Goal: Use online tool/utility: Utilize a website feature to perform a specific function

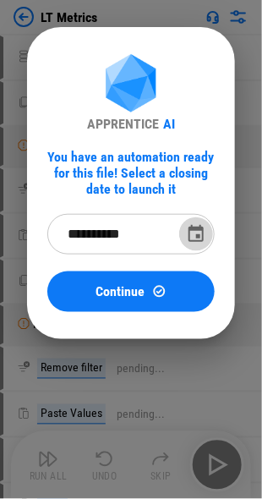
click at [183, 237] on button "Choose date, selected date is Sep 30, 2025" at bounding box center [196, 234] width 34 height 34
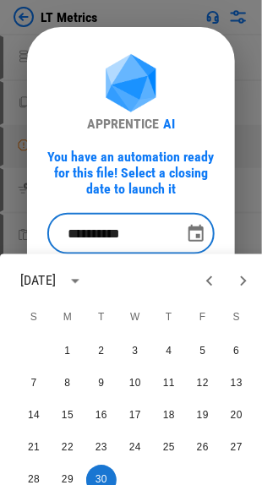
click at [213, 282] on icon "Previous month" at bounding box center [210, 281] width 20 height 20
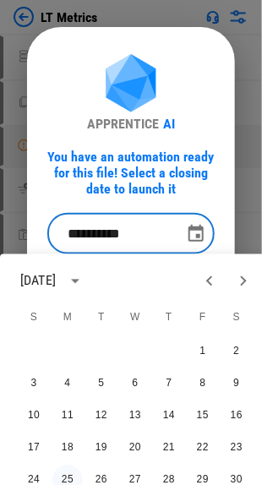
click at [70, 480] on button "25" at bounding box center [67, 481] width 30 height 30
type input "**********"
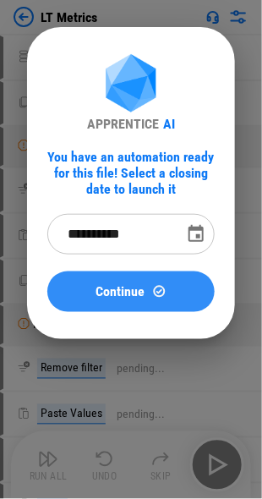
click at [156, 285] on img at bounding box center [159, 291] width 14 height 14
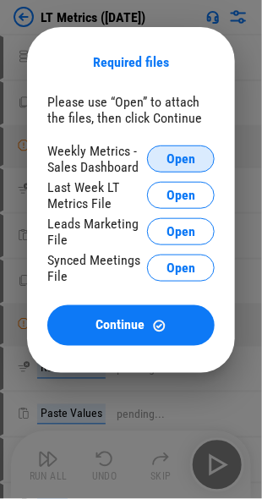
click at [187, 159] on span "Open" at bounding box center [181, 159] width 29 height 14
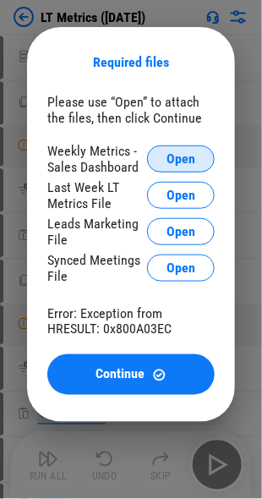
click at [176, 156] on span "Open" at bounding box center [181, 159] width 29 height 14
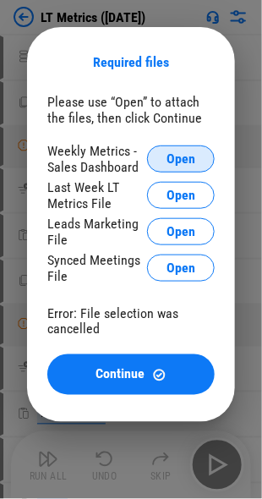
click at [169, 156] on span "Open" at bounding box center [181, 159] width 29 height 14
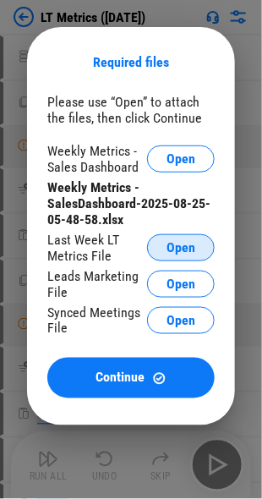
click at [171, 237] on button "Open" at bounding box center [181, 247] width 68 height 27
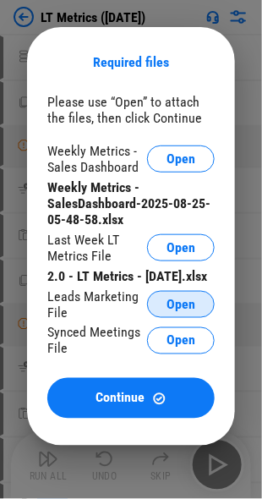
click at [160, 318] on button "Open" at bounding box center [181, 304] width 68 height 27
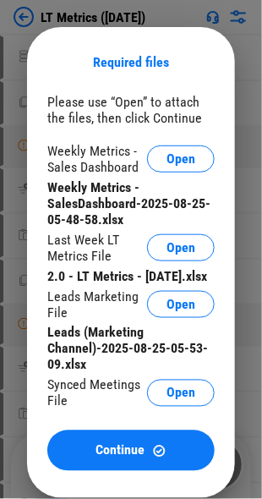
scroll to position [169, 0]
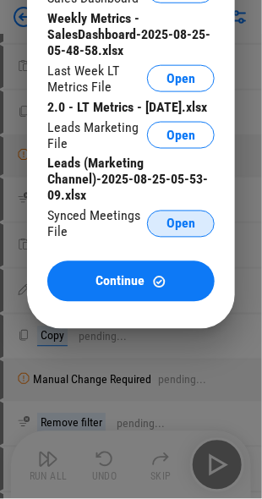
click at [190, 231] on span "Open" at bounding box center [181, 224] width 29 height 14
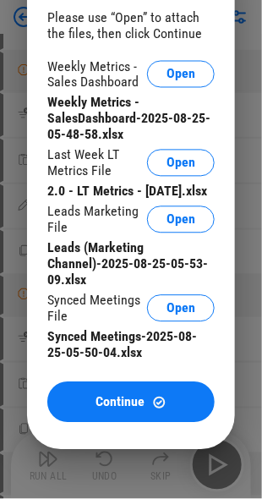
scroll to position [338, 0]
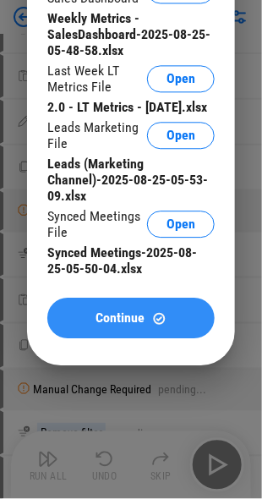
click at [147, 326] on div "Continue" at bounding box center [131, 318] width 127 height 14
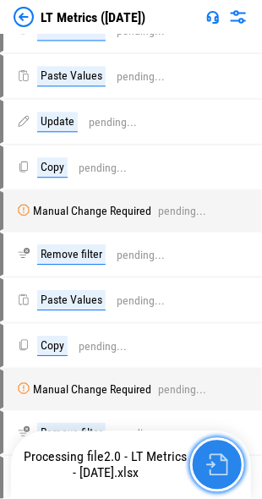
click at [205, 460] on button "button" at bounding box center [217, 465] width 54 height 54
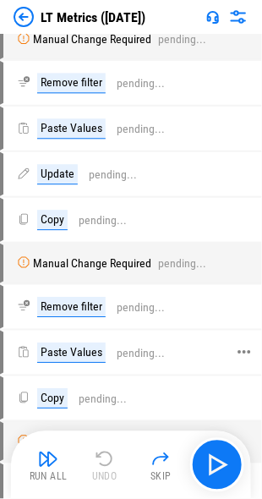
scroll to position [0, 0]
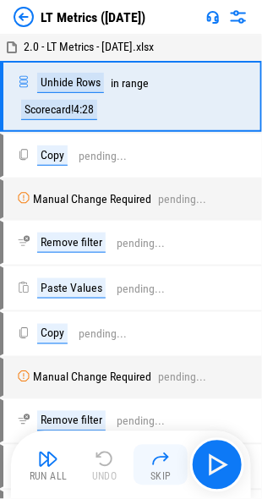
click at [158, 458] on img "button" at bounding box center [161, 459] width 20 height 20
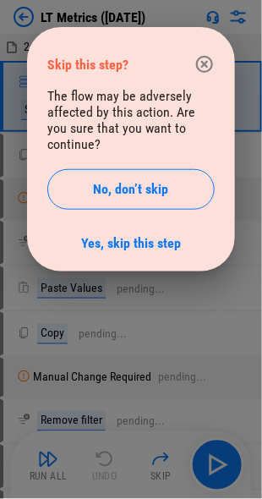
click at [203, 58] on icon "button" at bounding box center [204, 64] width 17 height 17
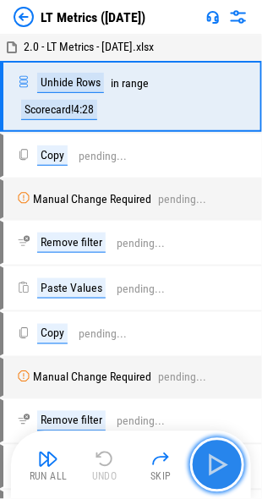
click at [220, 460] on img "button" at bounding box center [217, 465] width 27 height 27
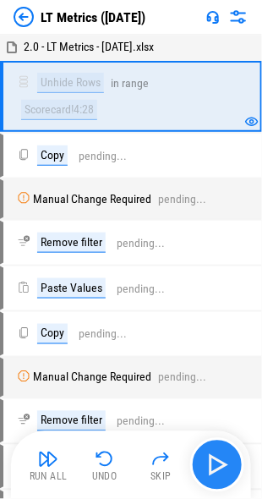
click at [220, 460] on img "button" at bounding box center [217, 465] width 27 height 27
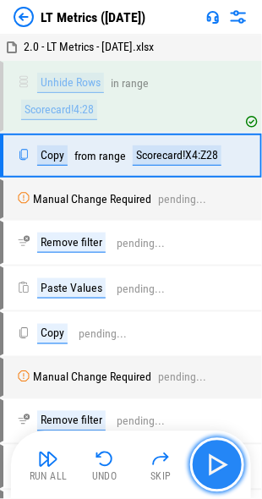
click at [220, 460] on img "button" at bounding box center [217, 465] width 27 height 27
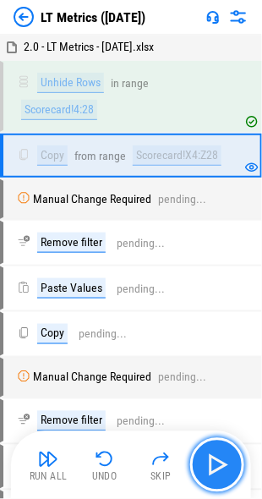
click at [220, 460] on img "button" at bounding box center [217, 465] width 27 height 27
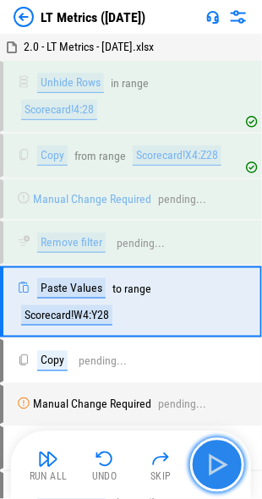
click at [220, 460] on img "button" at bounding box center [217, 465] width 27 height 27
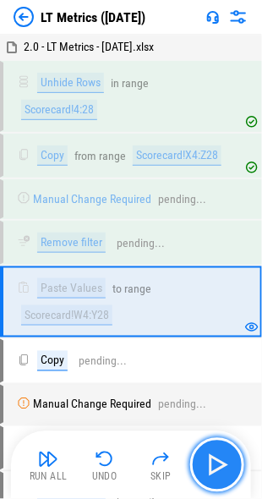
click at [220, 460] on img "button" at bounding box center [217, 465] width 27 height 27
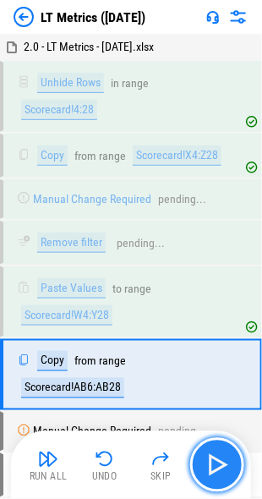
click at [220, 460] on img "button" at bounding box center [217, 465] width 27 height 27
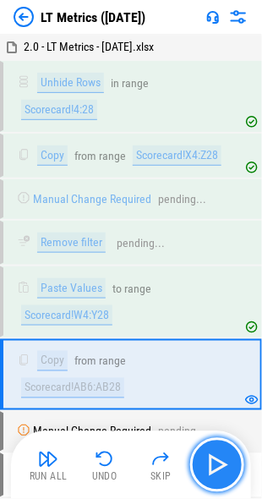
click at [220, 460] on img "button" at bounding box center [217, 465] width 27 height 27
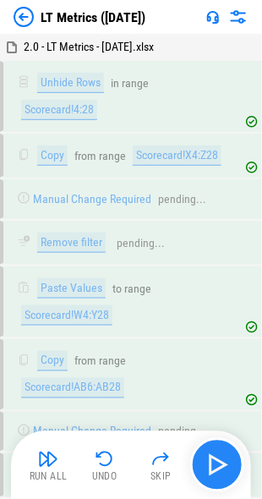
scroll to position [277, 0]
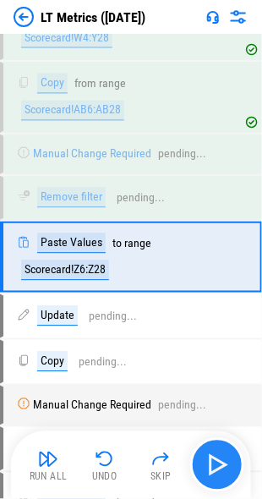
click at [220, 460] on img "button" at bounding box center [217, 465] width 27 height 27
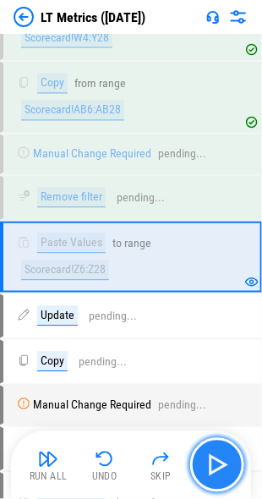
click at [220, 460] on img "button" at bounding box center [217, 465] width 27 height 27
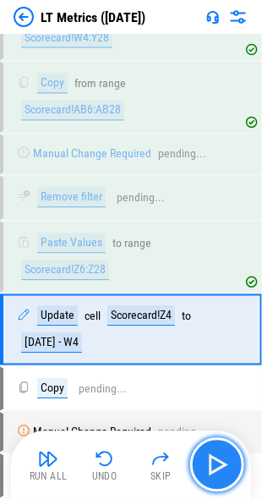
click at [220, 460] on img "button" at bounding box center [217, 465] width 27 height 27
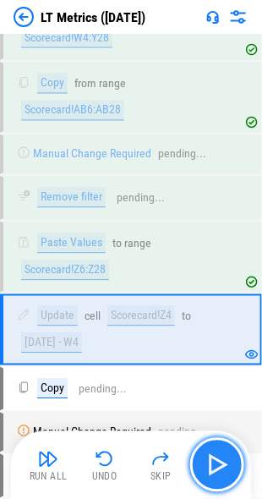
click at [220, 460] on img "button" at bounding box center [217, 465] width 27 height 27
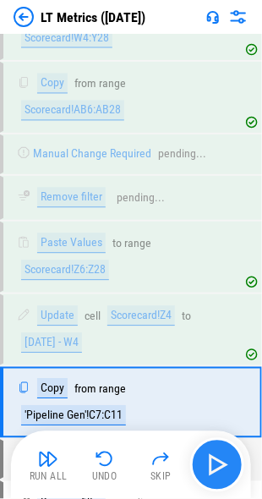
scroll to position [421, 0]
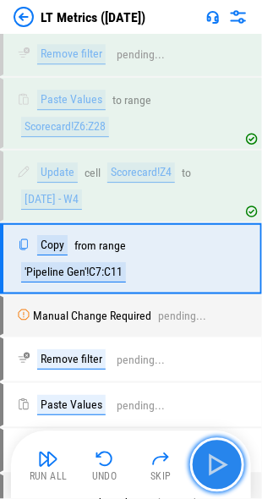
click at [220, 460] on img "button" at bounding box center [217, 465] width 27 height 27
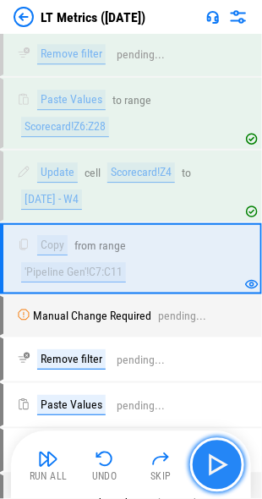
click at [220, 460] on img "button" at bounding box center [217, 465] width 27 height 27
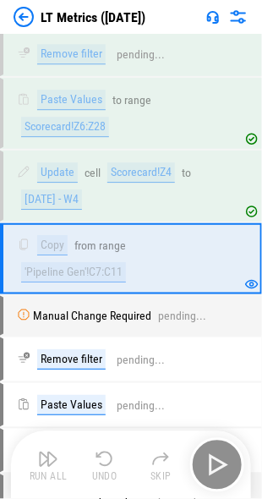
scroll to position [578, 0]
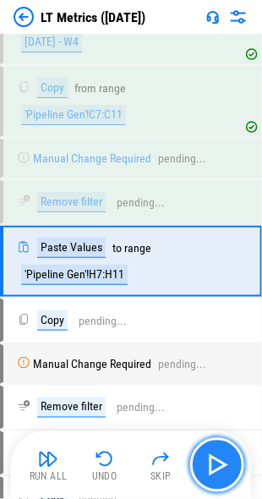
click at [220, 460] on img "button" at bounding box center [217, 465] width 27 height 27
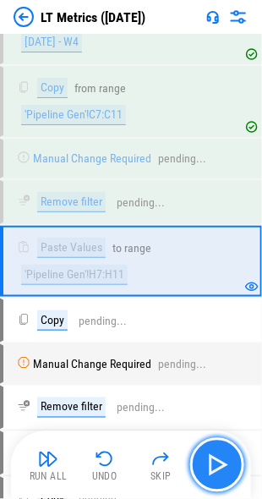
click at [220, 460] on img "button" at bounding box center [217, 465] width 27 height 27
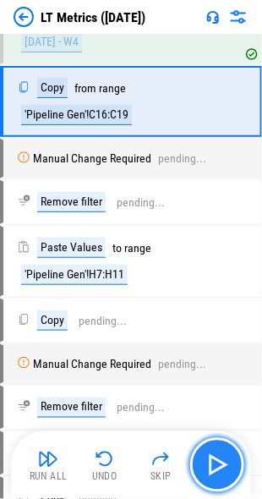
click at [220, 460] on img "button" at bounding box center [217, 465] width 27 height 27
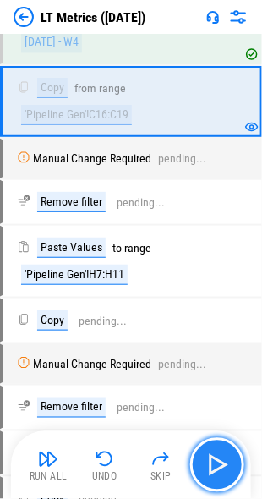
click at [220, 460] on img "button" at bounding box center [217, 465] width 27 height 27
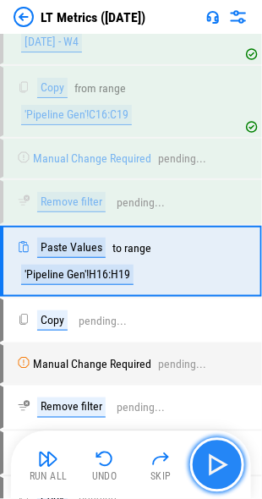
click at [220, 460] on img "button" at bounding box center [217, 465] width 27 height 27
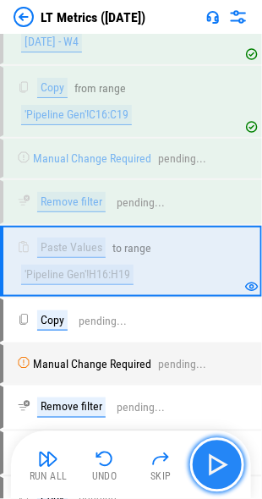
click at [220, 460] on img "button" at bounding box center [217, 465] width 27 height 27
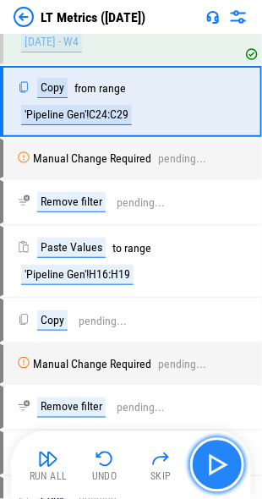
click at [220, 460] on img "button" at bounding box center [217, 465] width 27 height 27
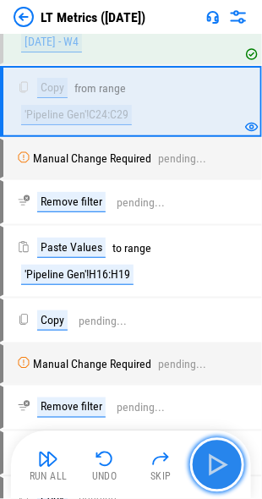
click at [220, 460] on img "button" at bounding box center [217, 465] width 27 height 27
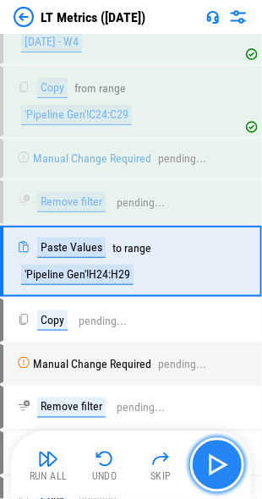
click at [220, 460] on img "button" at bounding box center [217, 465] width 27 height 27
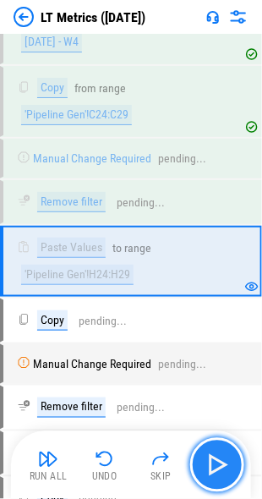
click at [220, 460] on img "button" at bounding box center [217, 465] width 27 height 27
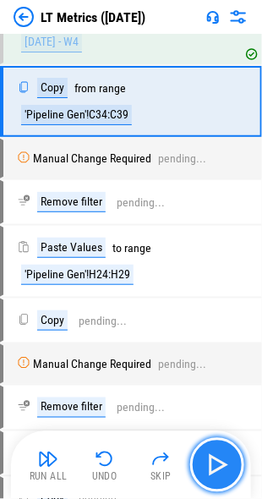
click at [220, 460] on img "button" at bounding box center [217, 465] width 27 height 27
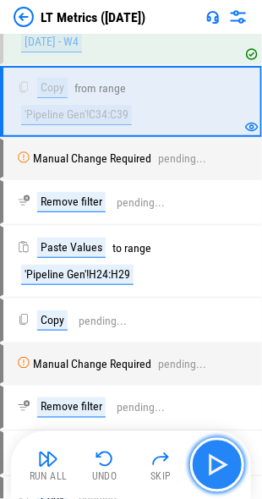
click at [220, 460] on img "button" at bounding box center [217, 465] width 27 height 27
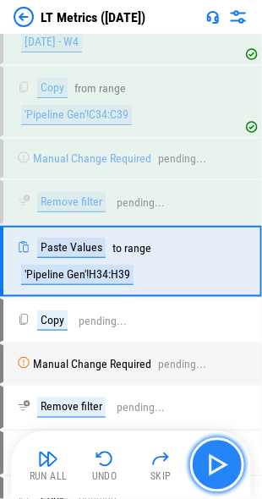
click at [220, 460] on img "button" at bounding box center [217, 465] width 27 height 27
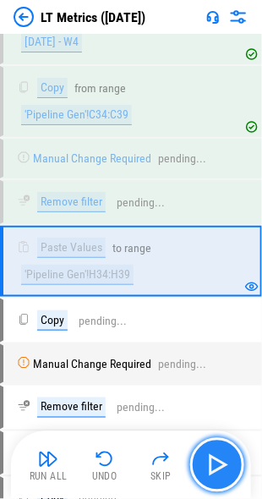
click at [220, 460] on img "button" at bounding box center [217, 465] width 27 height 27
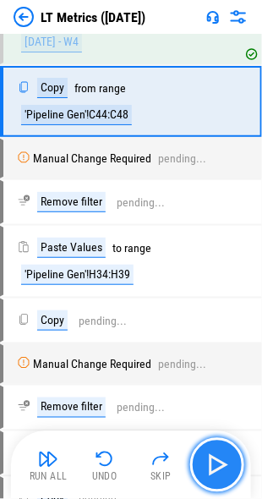
click at [220, 460] on img "button" at bounding box center [217, 465] width 27 height 27
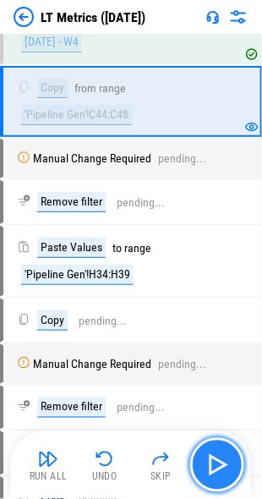
click at [220, 460] on img "button" at bounding box center [217, 465] width 27 height 27
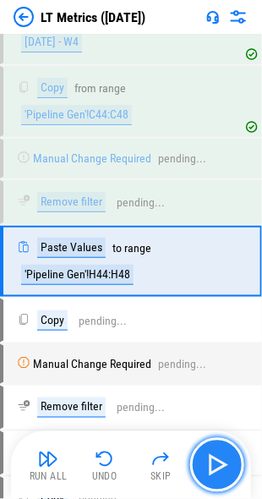
click at [220, 460] on img "button" at bounding box center [217, 465] width 27 height 27
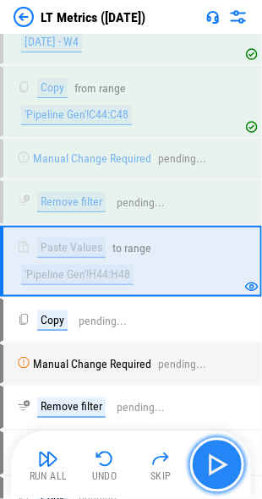
click at [220, 460] on img "button" at bounding box center [217, 465] width 27 height 27
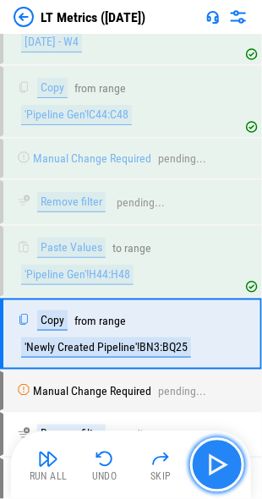
click at [220, 460] on img "button" at bounding box center [217, 465] width 27 height 27
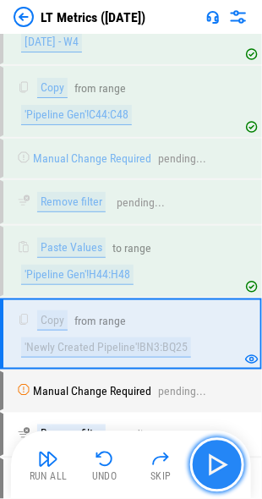
click at [220, 460] on img "button" at bounding box center [217, 465] width 27 height 27
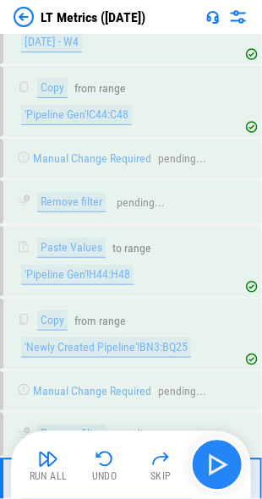
scroll to position [809, 0]
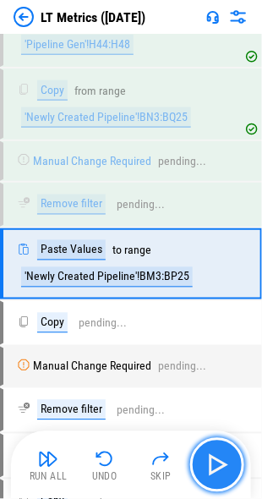
click at [220, 460] on img "button" at bounding box center [217, 465] width 27 height 27
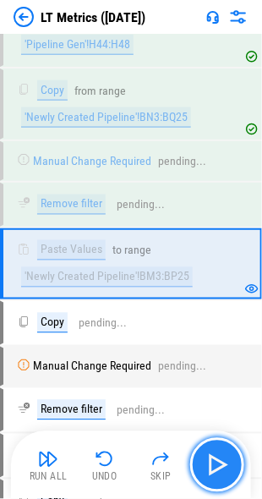
click at [220, 460] on img "button" at bounding box center [217, 465] width 27 height 27
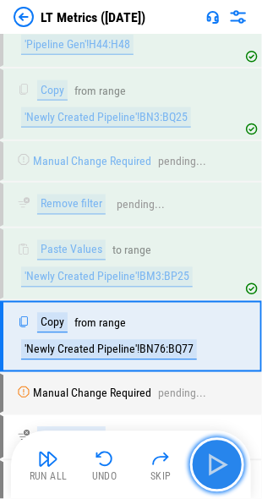
click at [220, 460] on img "button" at bounding box center [217, 465] width 27 height 27
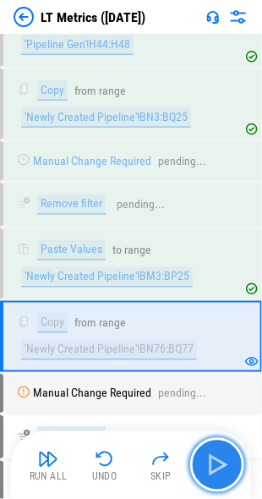
click at [220, 460] on img "button" at bounding box center [217, 465] width 27 height 27
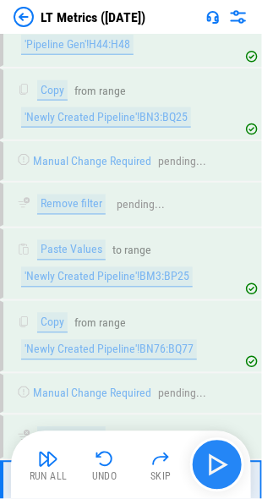
scroll to position [1037, 0]
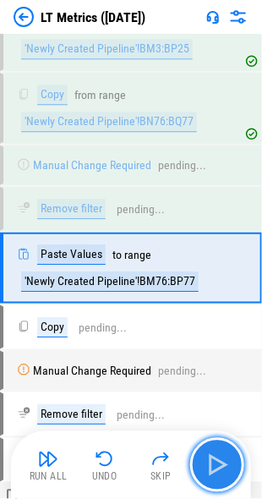
click at [220, 460] on img "button" at bounding box center [217, 465] width 27 height 27
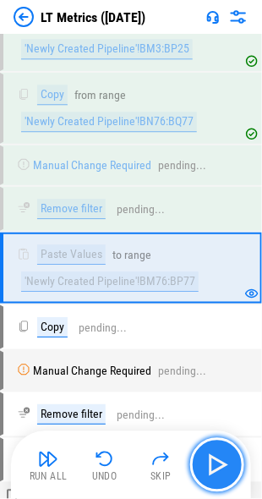
click at [220, 460] on img "button" at bounding box center [217, 465] width 27 height 27
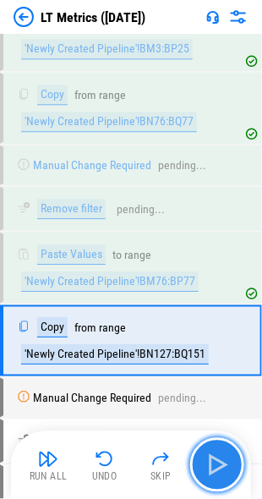
click at [220, 460] on img "button" at bounding box center [217, 465] width 27 height 27
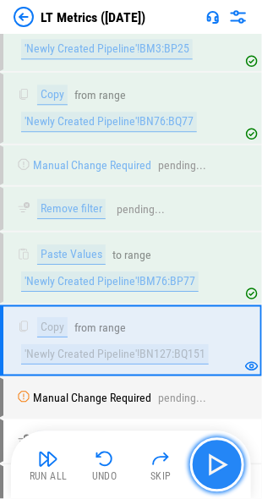
click at [220, 460] on img "button" at bounding box center [217, 465] width 27 height 27
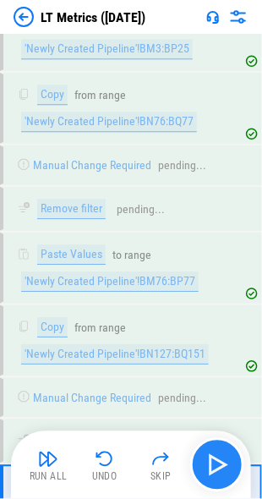
scroll to position [1266, 0]
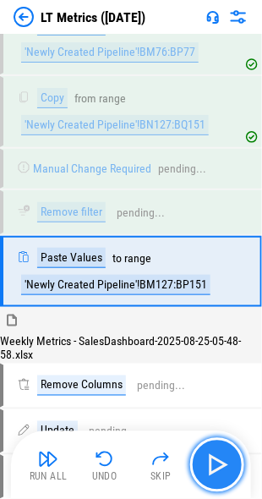
click at [220, 460] on img "button" at bounding box center [217, 465] width 27 height 27
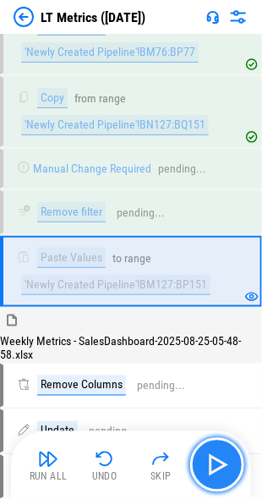
click at [220, 460] on img "button" at bounding box center [217, 465] width 27 height 27
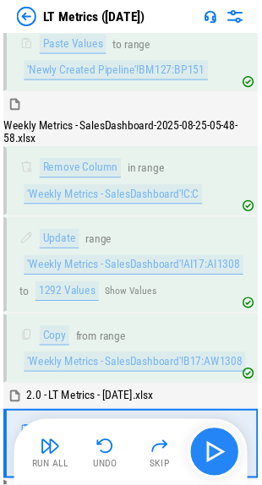
scroll to position [1623, 0]
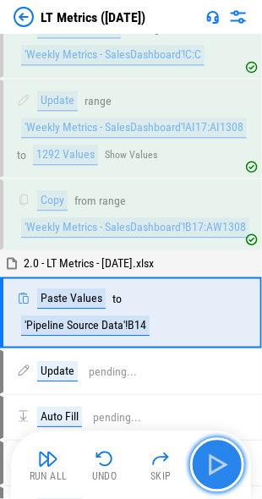
click at [228, 468] on img "button" at bounding box center [217, 465] width 27 height 27
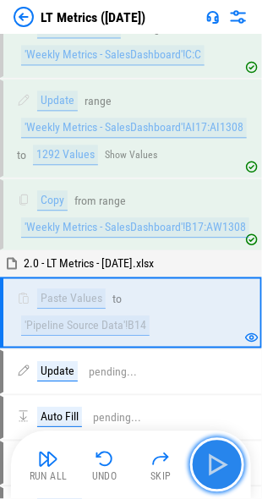
click at [228, 468] on img "button" at bounding box center [217, 465] width 27 height 27
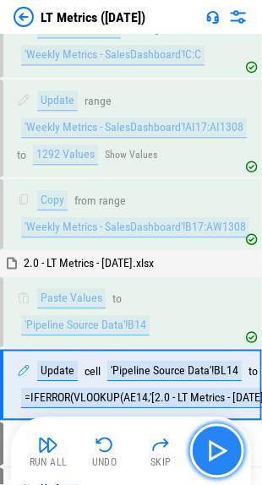
click at [228, 468] on button "button" at bounding box center [217, 452] width 54 height 54
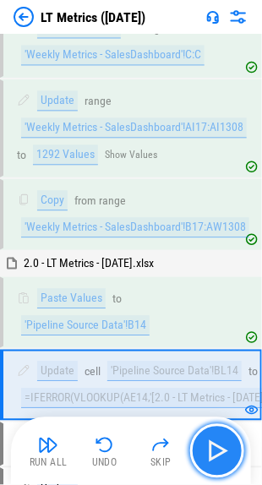
click at [219, 436] on button "button" at bounding box center [217, 452] width 54 height 54
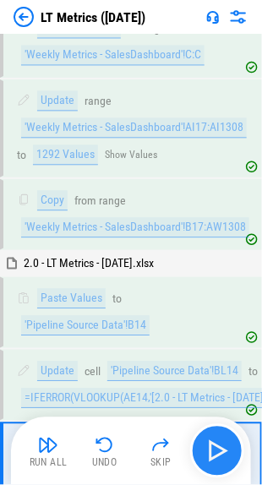
scroll to position [1825, 0]
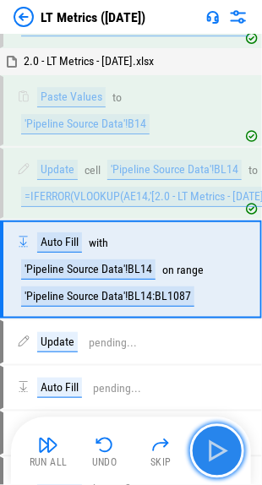
click at [219, 436] on button "button" at bounding box center [217, 452] width 54 height 54
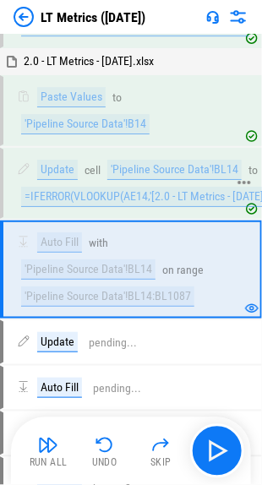
scroll to position [1910, 0]
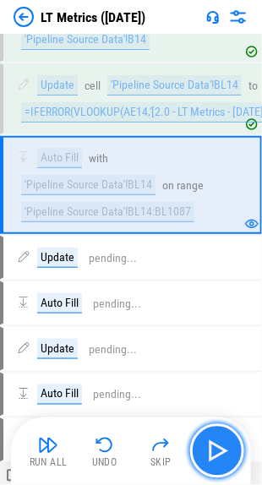
click at [222, 442] on img "button" at bounding box center [217, 451] width 27 height 27
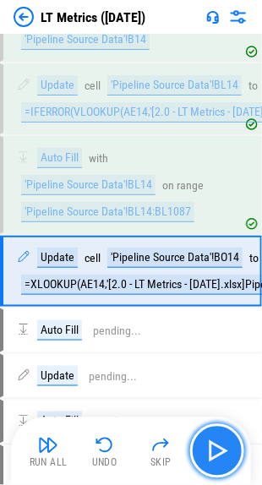
click at [222, 442] on img "button" at bounding box center [217, 451] width 27 height 27
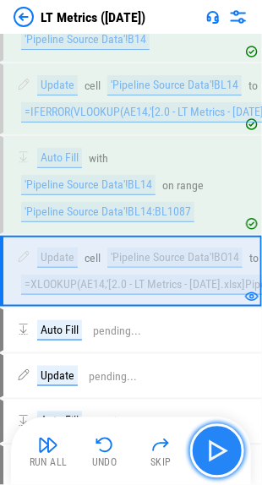
click at [222, 442] on img "button" at bounding box center [217, 451] width 27 height 27
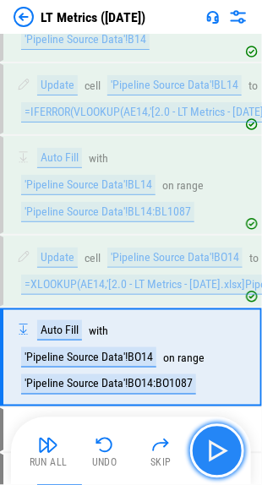
click at [222, 442] on img "button" at bounding box center [217, 451] width 27 height 27
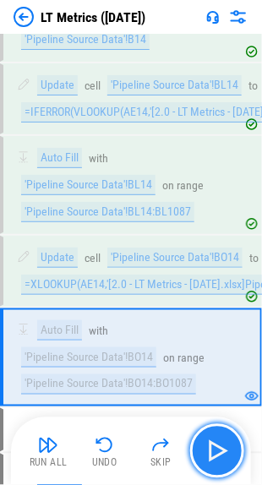
click at [222, 442] on img "button" at bounding box center [217, 451] width 27 height 27
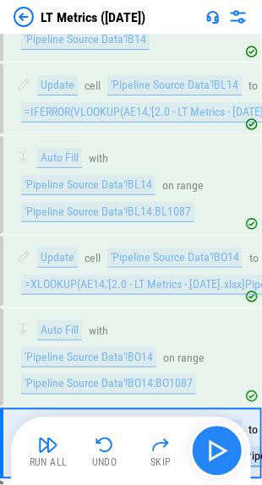
scroll to position [2080, 0]
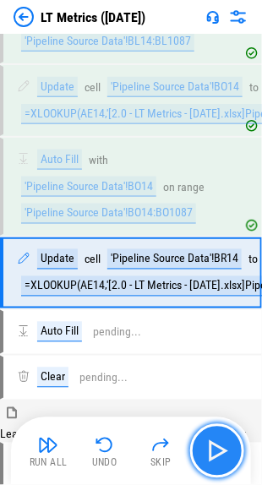
click at [222, 442] on img "button" at bounding box center [217, 451] width 27 height 27
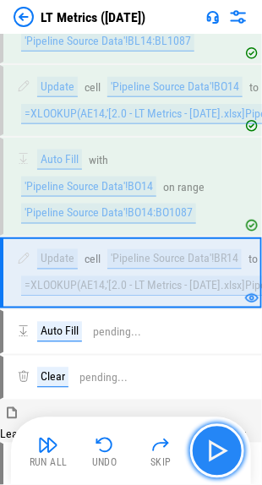
click at [222, 442] on img "button" at bounding box center [217, 451] width 27 height 27
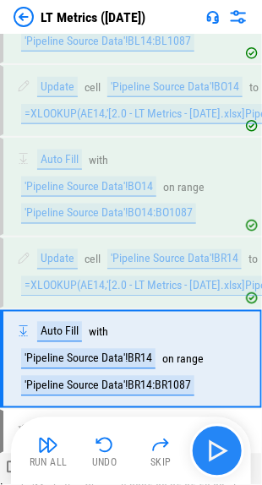
click at [222, 442] on img "button" at bounding box center [217, 451] width 27 height 27
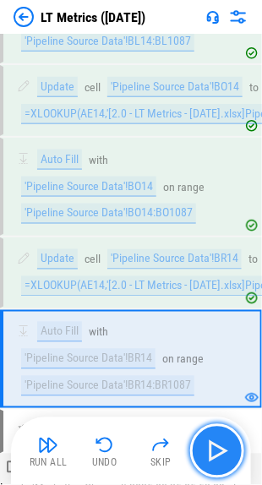
click at [222, 442] on img "button" at bounding box center [217, 451] width 27 height 27
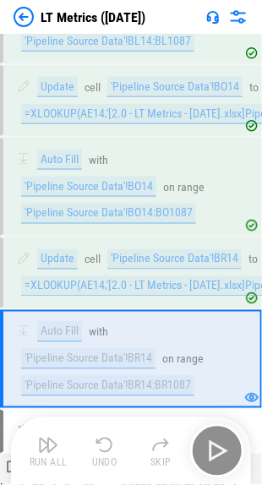
scroll to position [2237, 0]
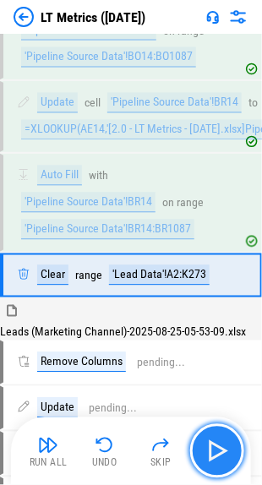
click at [222, 442] on img "button" at bounding box center [217, 451] width 27 height 27
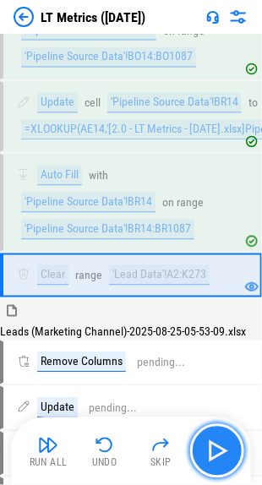
click at [222, 442] on img "button" at bounding box center [217, 451] width 27 height 27
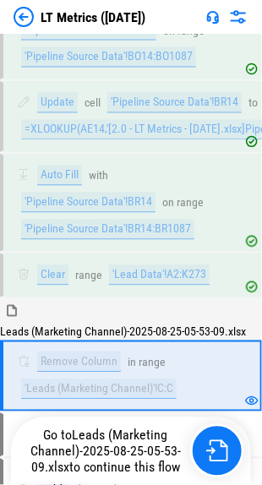
scroll to position [2423, 0]
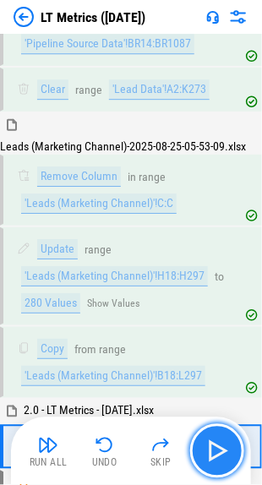
click at [222, 442] on img "button" at bounding box center [217, 451] width 27 height 27
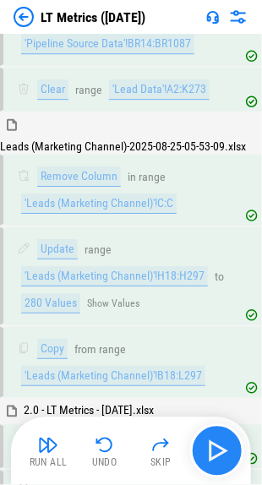
scroll to position [2678, 0]
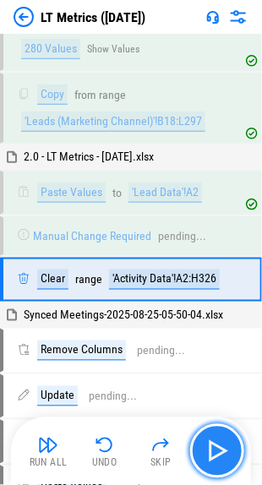
click at [222, 442] on img "button" at bounding box center [217, 451] width 27 height 27
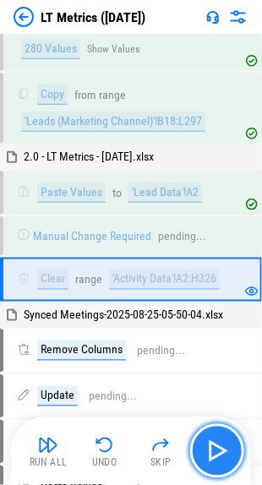
click at [222, 442] on img "button" at bounding box center [217, 451] width 27 height 27
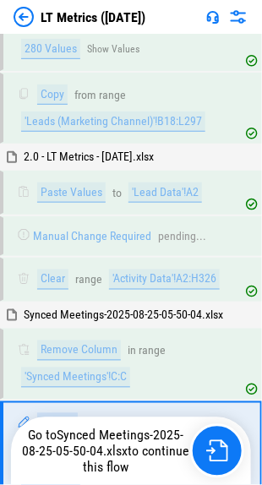
scroll to position [2846, 0]
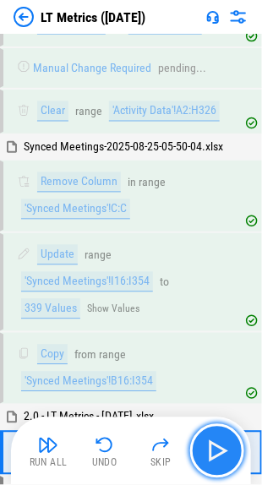
click at [222, 442] on img "button" at bounding box center [217, 451] width 27 height 27
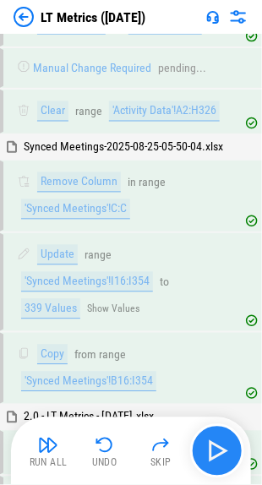
scroll to position [3115, 0]
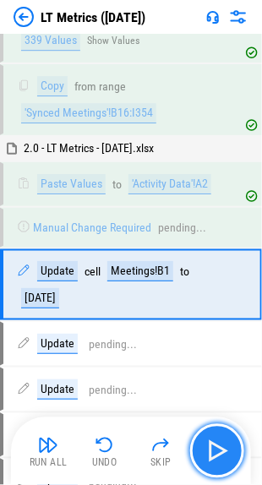
click at [222, 442] on img "button" at bounding box center [217, 451] width 27 height 27
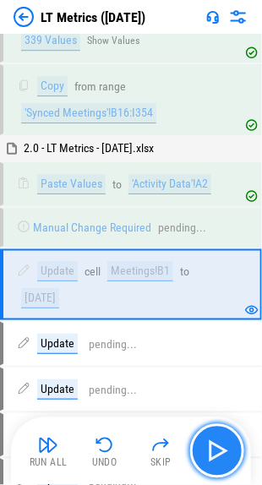
click at [222, 442] on img "button" at bounding box center [217, 451] width 27 height 27
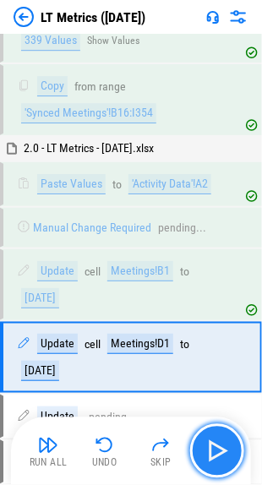
click at [222, 442] on img "button" at bounding box center [217, 451] width 27 height 27
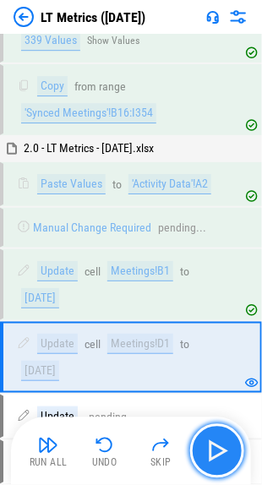
click at [222, 442] on img "button" at bounding box center [217, 451] width 27 height 27
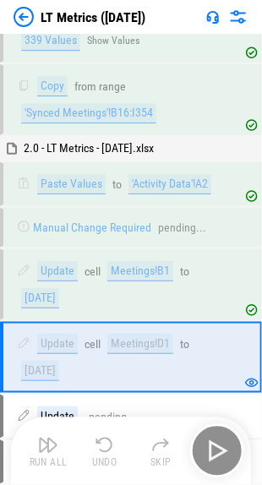
scroll to position [3258, 0]
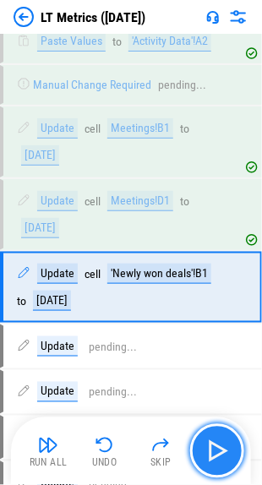
click at [222, 442] on img "button" at bounding box center [217, 451] width 27 height 27
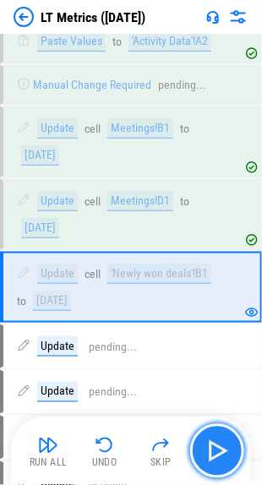
click at [222, 442] on img "button" at bounding box center [217, 451] width 27 height 27
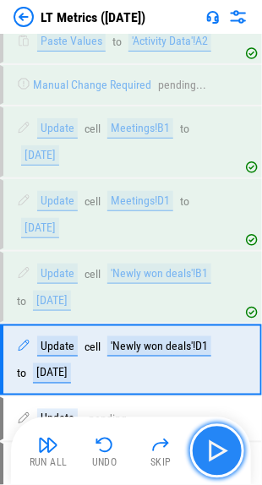
click at [222, 442] on img "button" at bounding box center [217, 451] width 27 height 27
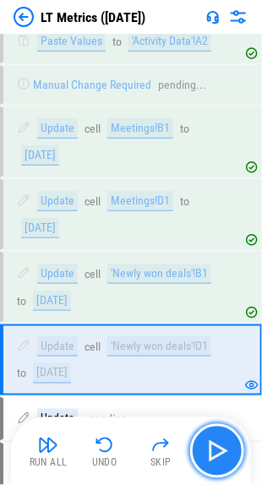
click at [222, 442] on img "button" at bounding box center [217, 451] width 27 height 27
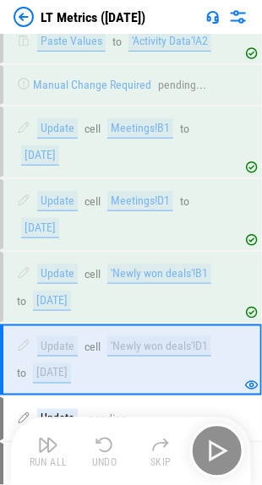
scroll to position [3446, 0]
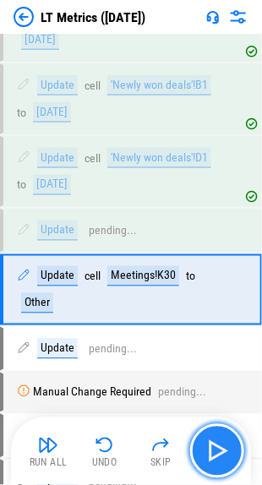
click at [222, 442] on img "button" at bounding box center [217, 451] width 27 height 27
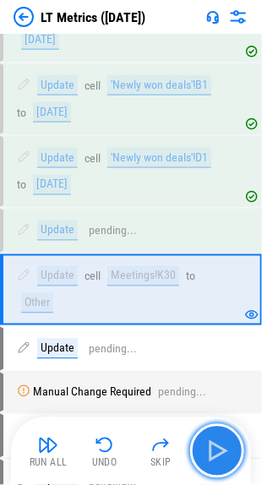
click at [222, 442] on img "button" at bounding box center [217, 451] width 27 height 27
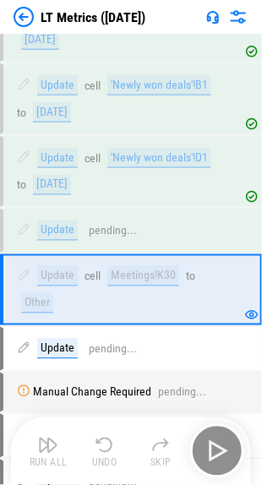
scroll to position [3648, 0]
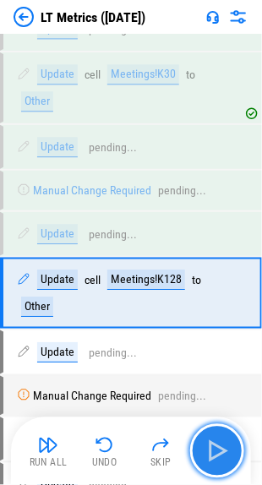
click at [222, 442] on img "button" at bounding box center [217, 451] width 27 height 27
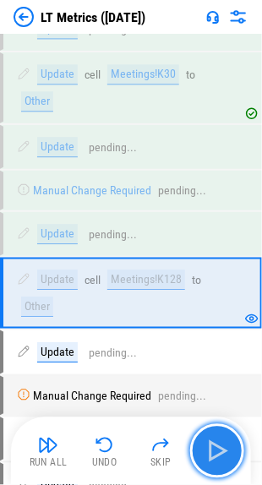
click at [222, 442] on img "button" at bounding box center [217, 451] width 27 height 27
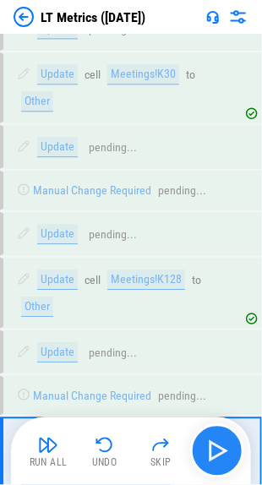
scroll to position [3819, 0]
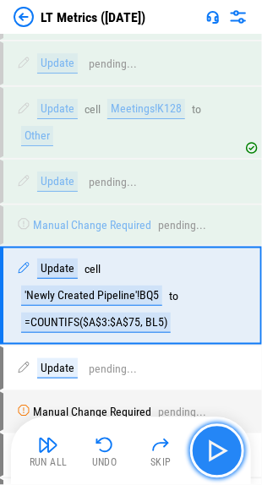
click at [222, 442] on img "button" at bounding box center [217, 451] width 27 height 27
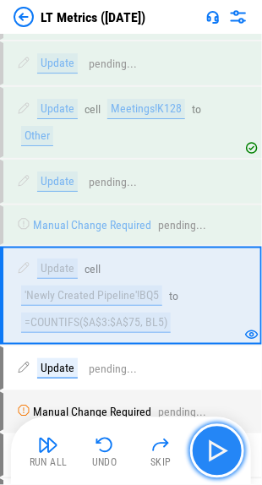
click at [222, 442] on img "button" at bounding box center [217, 451] width 27 height 27
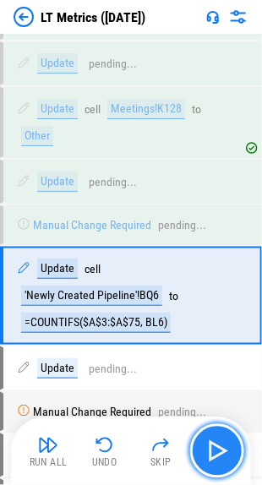
click at [222, 442] on img "button" at bounding box center [217, 451] width 27 height 27
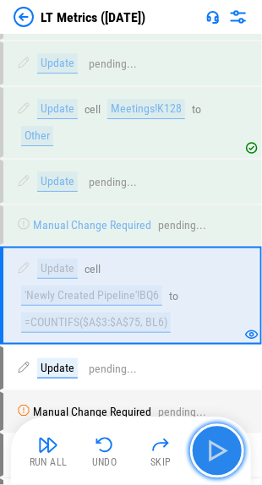
click at [222, 442] on img "button" at bounding box center [217, 451] width 27 height 27
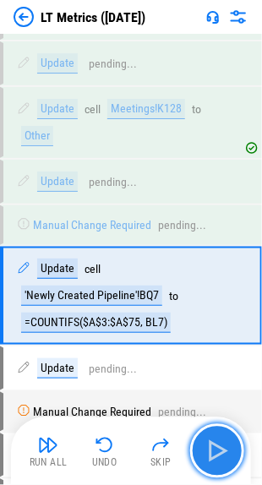
click at [222, 442] on img "button" at bounding box center [217, 451] width 27 height 27
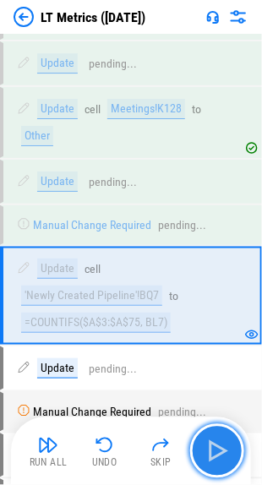
click at [222, 442] on img "button" at bounding box center [217, 451] width 27 height 27
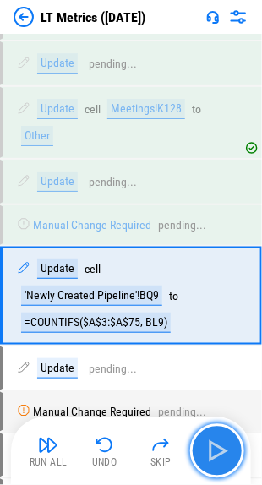
click at [222, 442] on img "button" at bounding box center [217, 451] width 27 height 27
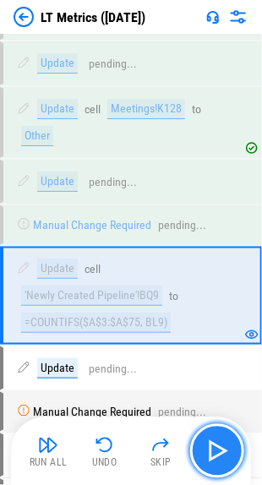
click at [222, 442] on img "button" at bounding box center [217, 451] width 27 height 27
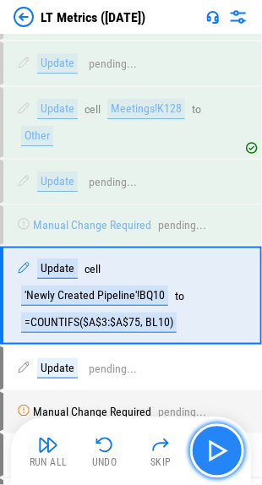
click at [222, 442] on img "button" at bounding box center [217, 451] width 27 height 27
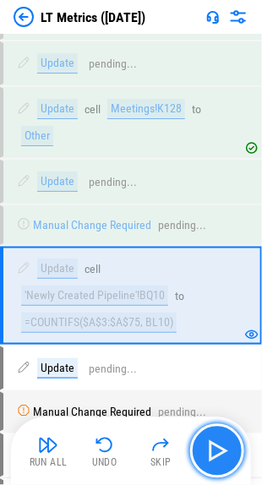
click at [222, 442] on img "button" at bounding box center [217, 451] width 27 height 27
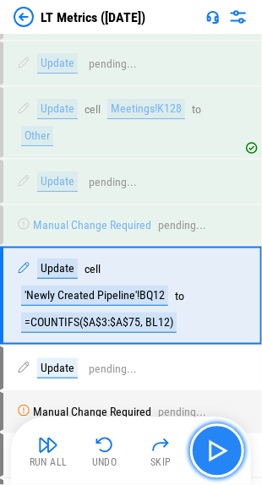
click at [222, 442] on img "button" at bounding box center [217, 451] width 27 height 27
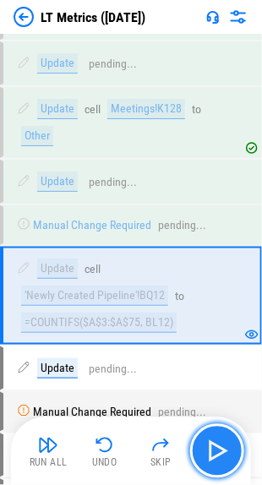
click at [222, 442] on img "button" at bounding box center [217, 451] width 27 height 27
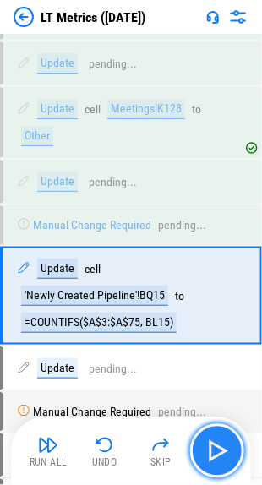
click at [222, 442] on img "button" at bounding box center [217, 451] width 27 height 27
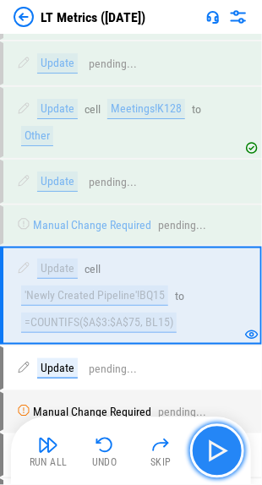
click at [222, 442] on img "button" at bounding box center [217, 451] width 27 height 27
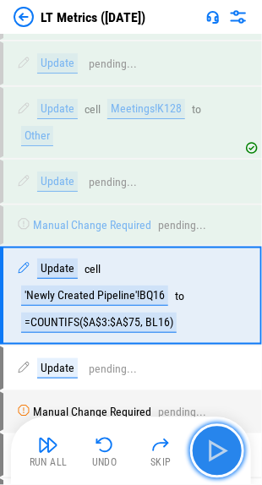
click at [222, 442] on img "button" at bounding box center [217, 451] width 27 height 27
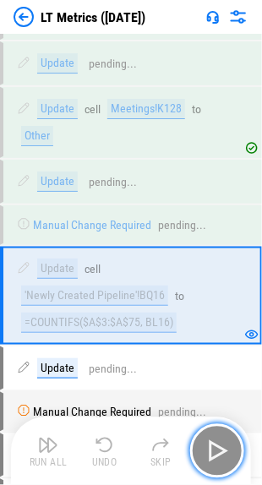
click at [222, 442] on img "button" at bounding box center [217, 451] width 27 height 27
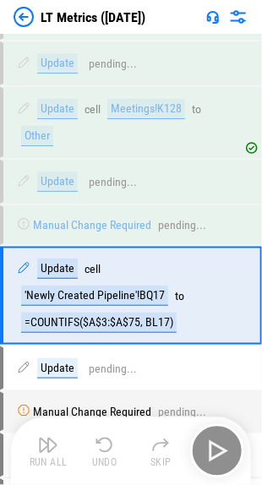
click at [222, 442] on div "Run All Undo Skip" at bounding box center [132, 452] width 223 height 54
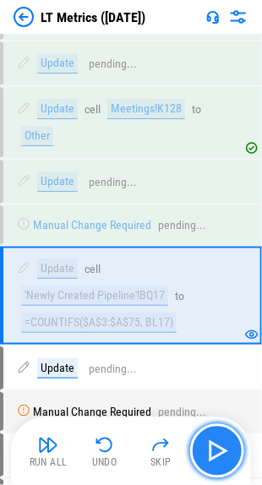
click at [222, 442] on img "button" at bounding box center [217, 451] width 27 height 27
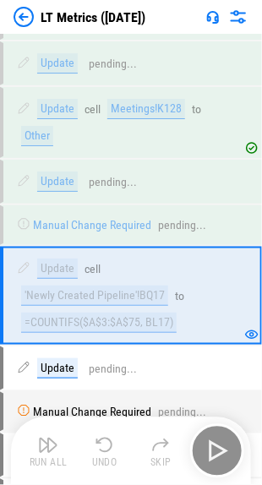
click at [222, 442] on div "Run All Undo Skip" at bounding box center [132, 452] width 223 height 54
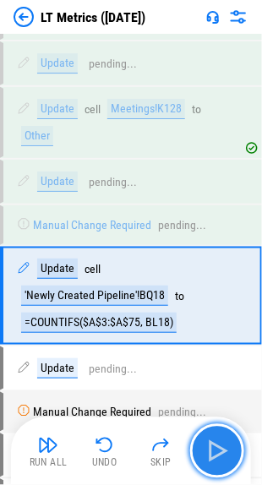
click at [222, 442] on img "button" at bounding box center [217, 451] width 27 height 27
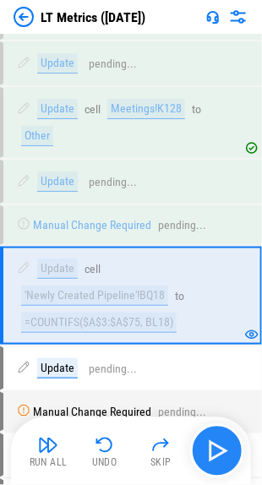
click at [222, 442] on div "Run All Undo Skip" at bounding box center [132, 452] width 223 height 54
click at [222, 442] on img "button" at bounding box center [217, 451] width 27 height 27
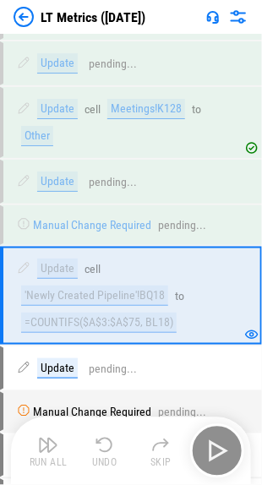
click at [222, 442] on div "Run All Undo Skip" at bounding box center [132, 452] width 223 height 54
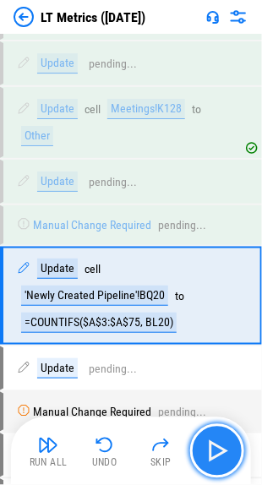
click at [222, 442] on img "button" at bounding box center [217, 451] width 27 height 27
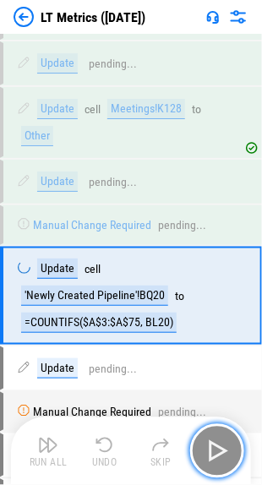
click at [222, 442] on img "button" at bounding box center [217, 451] width 27 height 27
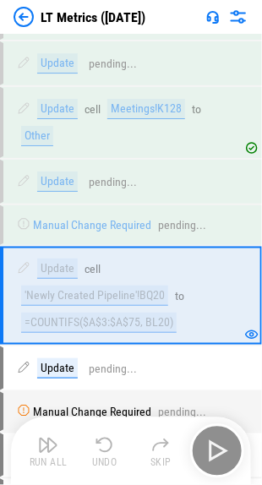
click at [222, 442] on div "Run All Undo Skip" at bounding box center [132, 452] width 223 height 54
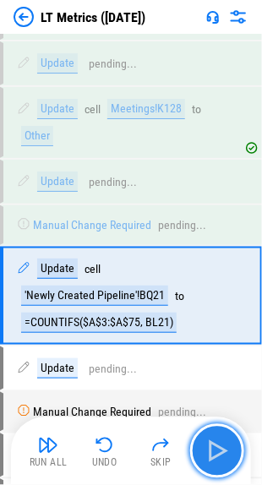
click at [222, 442] on img "button" at bounding box center [217, 451] width 27 height 27
click at [222, 442] on div "Run All Undo Skip" at bounding box center [132, 452] width 223 height 54
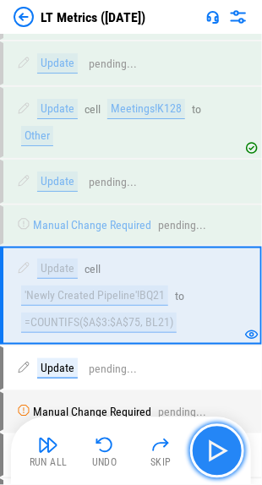
click at [222, 442] on img "button" at bounding box center [217, 451] width 27 height 27
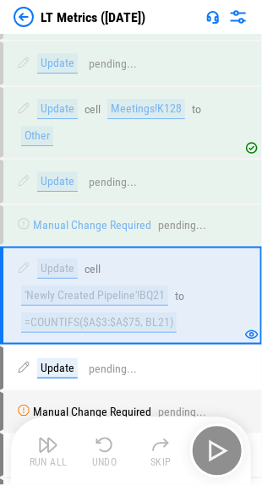
click at [222, 442] on div "Run All Undo Skip" at bounding box center [132, 452] width 223 height 54
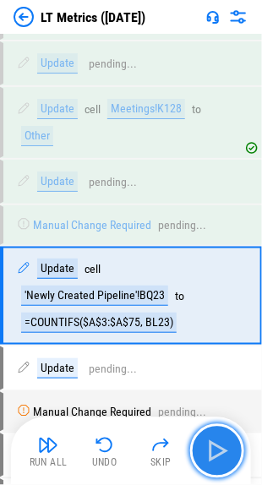
click at [222, 442] on img "button" at bounding box center [217, 451] width 27 height 27
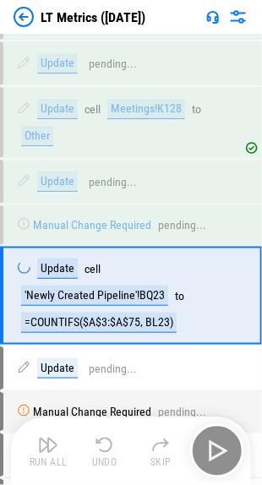
click at [222, 442] on div "Run All Undo Skip" at bounding box center [132, 452] width 223 height 54
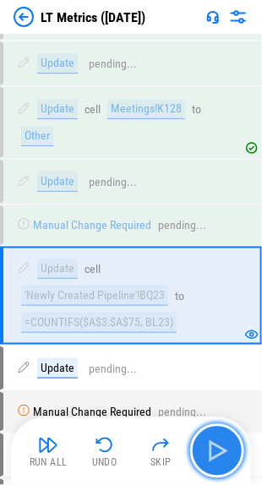
click at [222, 442] on img "button" at bounding box center [217, 451] width 27 height 27
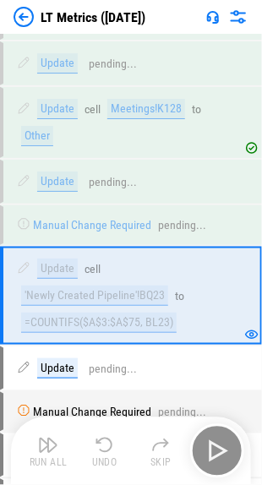
click at [222, 442] on div "Run All Undo Skip" at bounding box center [132, 452] width 223 height 54
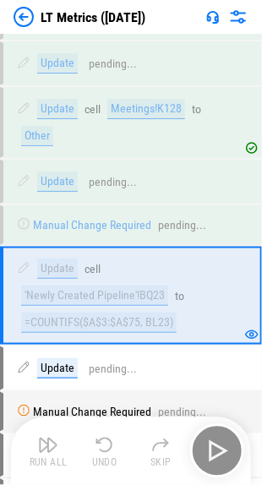
click at [222, 442] on div "Run All Undo Skip" at bounding box center [132, 452] width 223 height 54
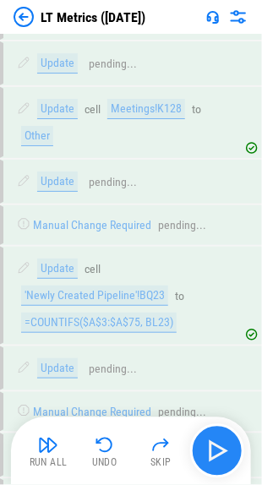
scroll to position [4080, 0]
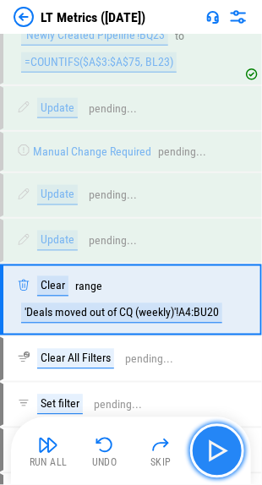
click at [222, 442] on img "button" at bounding box center [217, 451] width 27 height 27
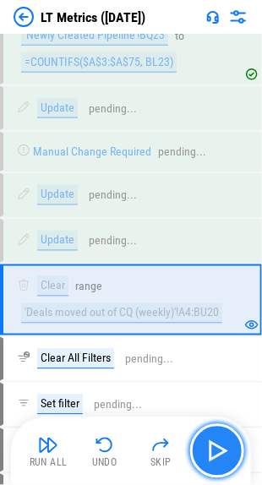
click at [222, 442] on img "button" at bounding box center [217, 451] width 27 height 27
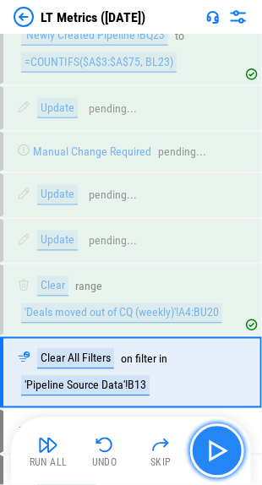
click at [222, 442] on img "button" at bounding box center [217, 451] width 27 height 27
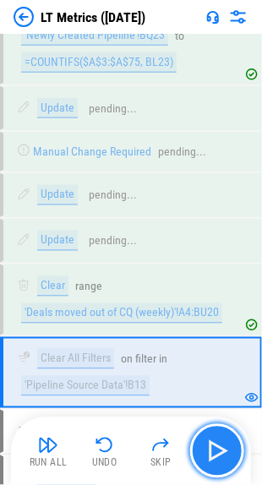
click at [222, 442] on img "button" at bounding box center [217, 451] width 27 height 27
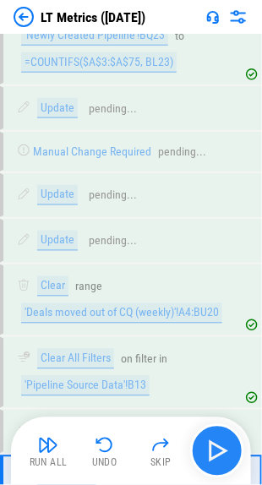
scroll to position [4282, 0]
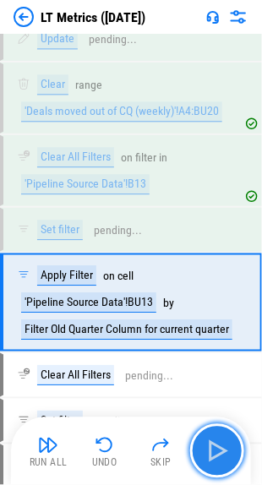
click at [222, 442] on img "button" at bounding box center [217, 451] width 27 height 27
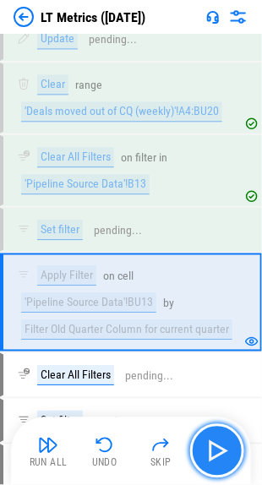
click at [222, 442] on img "button" at bounding box center [217, 451] width 27 height 27
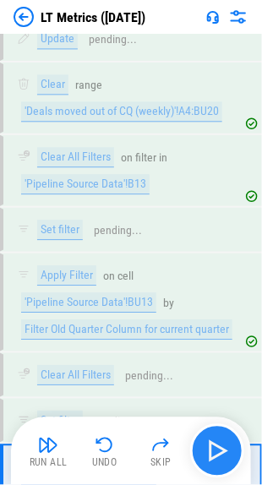
scroll to position [4470, 0]
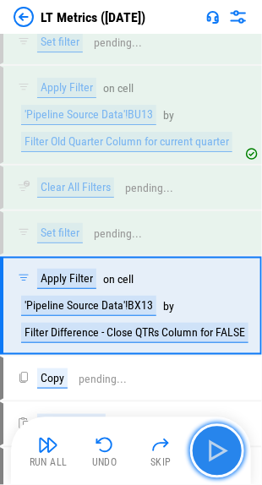
click at [222, 442] on img "button" at bounding box center [217, 451] width 27 height 27
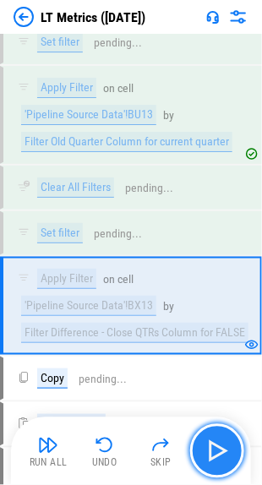
click at [222, 442] on img "button" at bounding box center [217, 451] width 27 height 27
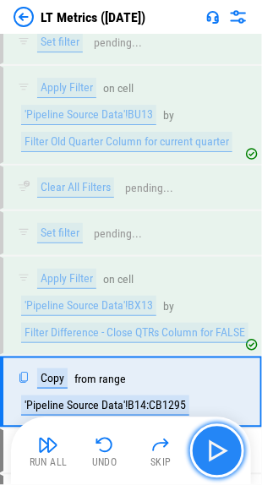
click at [222, 442] on img "button" at bounding box center [217, 451] width 27 height 27
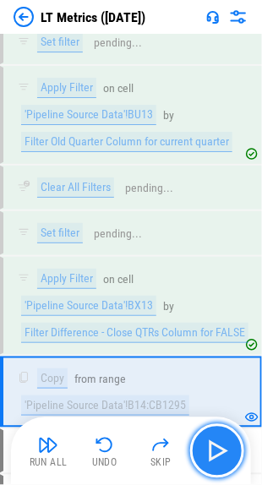
click at [222, 442] on img "button" at bounding box center [217, 451] width 27 height 27
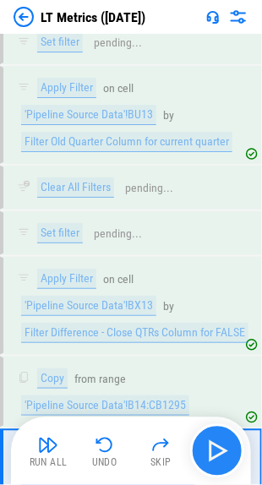
scroll to position [4627, 0]
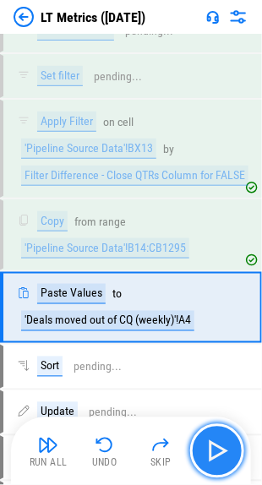
click at [222, 442] on img "button" at bounding box center [217, 451] width 27 height 27
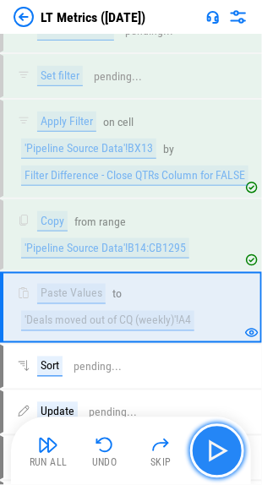
click at [208, 433] on button "button" at bounding box center [217, 452] width 54 height 54
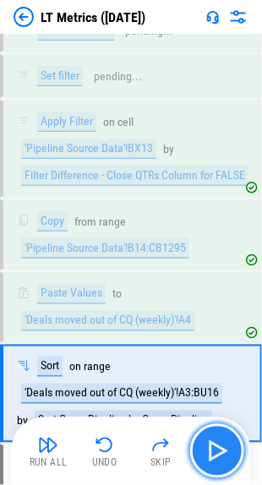
click at [208, 433] on button "button" at bounding box center [217, 452] width 54 height 54
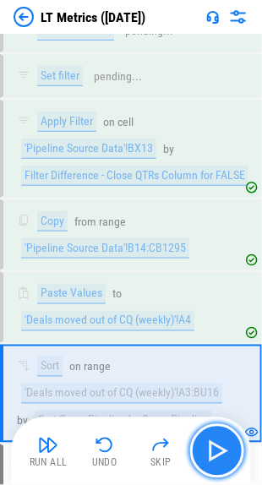
click at [214, 451] on img "button" at bounding box center [217, 451] width 27 height 27
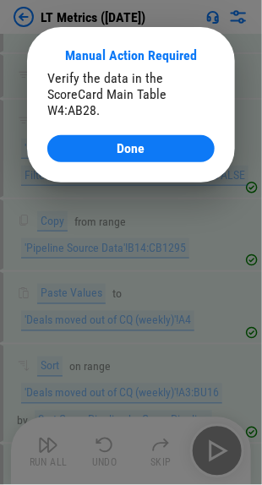
scroll to position [4935, 0]
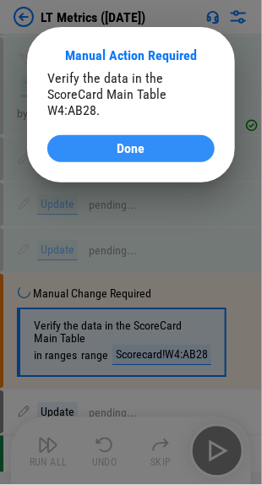
click at [136, 155] on span "Done" at bounding box center [132, 149] width 28 height 14
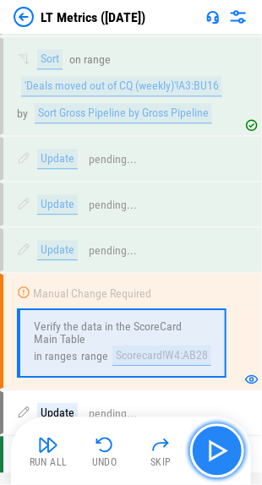
click at [212, 447] on img "button" at bounding box center [217, 451] width 27 height 27
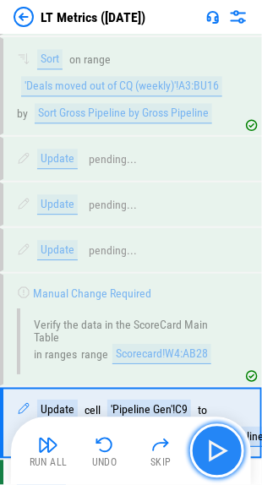
click at [212, 447] on img "button" at bounding box center [217, 451] width 27 height 27
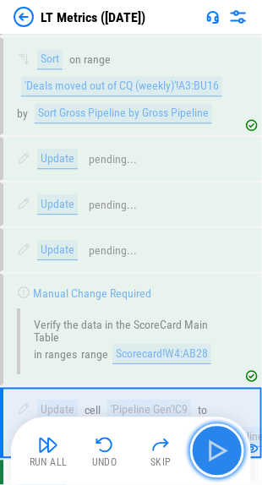
click at [212, 447] on img "button" at bounding box center [217, 451] width 27 height 27
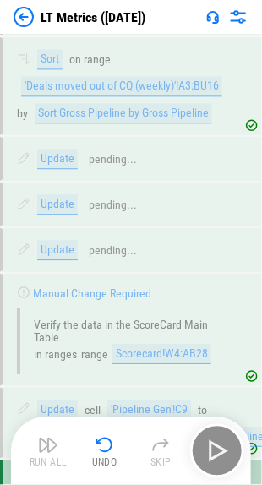
click at [212, 447] on div "Run All Undo Skip" at bounding box center [132, 452] width 223 height 54
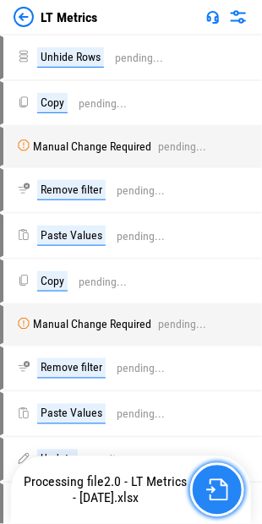
click at [210, 486] on img "button" at bounding box center [217, 491] width 22 height 22
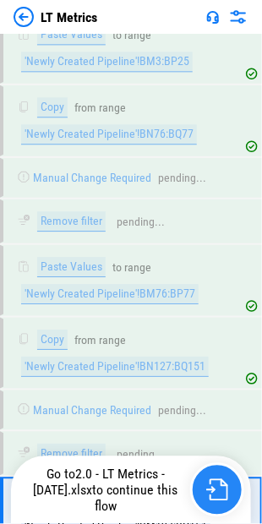
scroll to position [1253, 0]
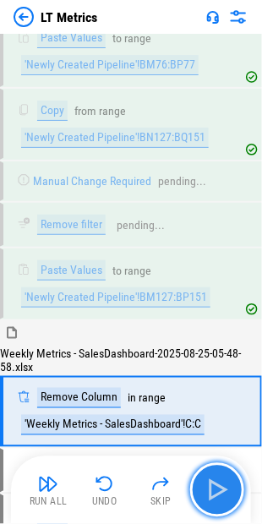
click at [222, 484] on img "button" at bounding box center [217, 490] width 27 height 27
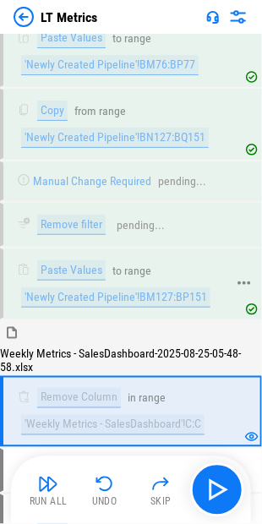
scroll to position [1338, 0]
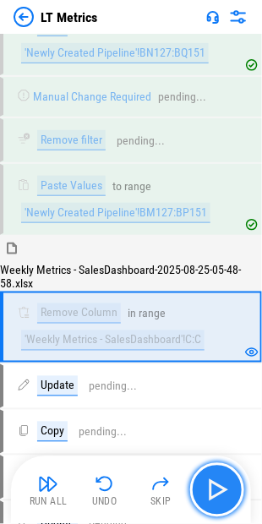
click at [228, 494] on img "button" at bounding box center [217, 490] width 27 height 27
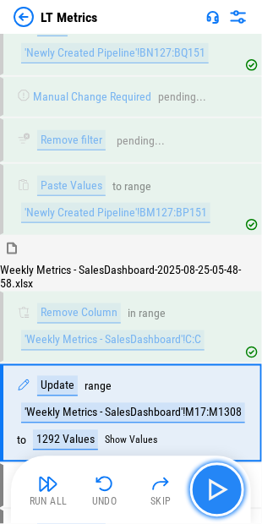
click at [228, 494] on img "button" at bounding box center [217, 490] width 27 height 27
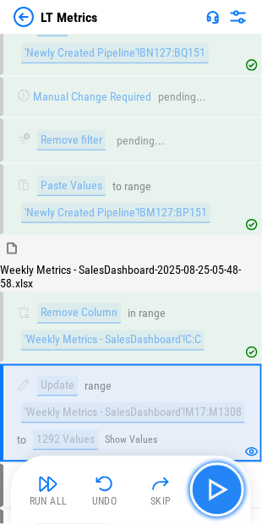
click at [228, 494] on img "button" at bounding box center [217, 490] width 27 height 27
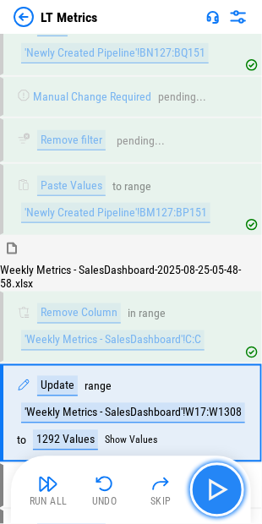
click at [228, 494] on img "button" at bounding box center [217, 490] width 27 height 27
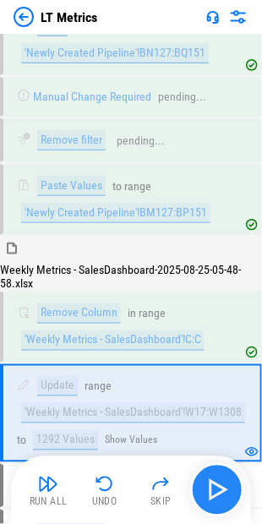
click at [228, 494] on img "button" at bounding box center [217, 490] width 27 height 27
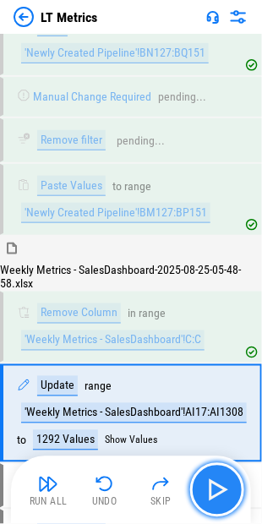
click at [228, 494] on img "button" at bounding box center [217, 490] width 27 height 27
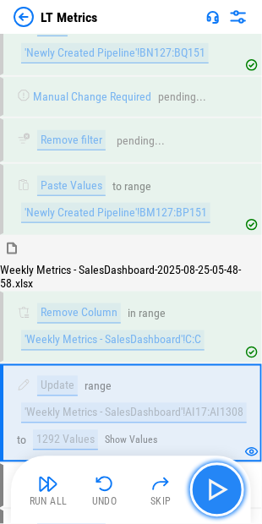
click at [228, 494] on img "button" at bounding box center [217, 490] width 27 height 27
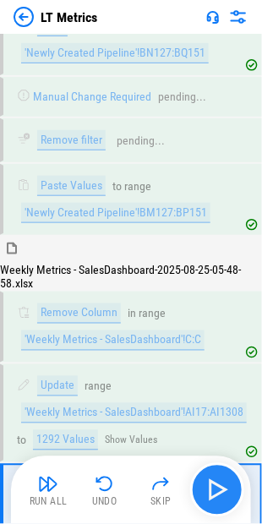
scroll to position [1552, 0]
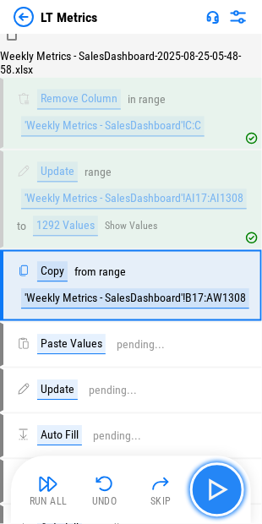
click at [228, 494] on img "button" at bounding box center [217, 490] width 27 height 27
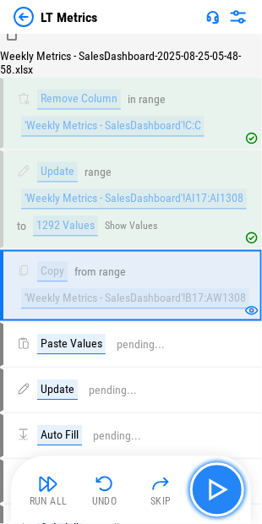
click at [228, 494] on img "button" at bounding box center [217, 490] width 27 height 27
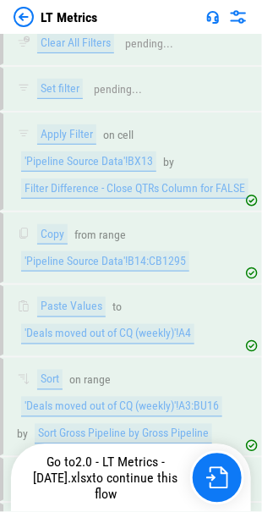
scroll to position [4909, 0]
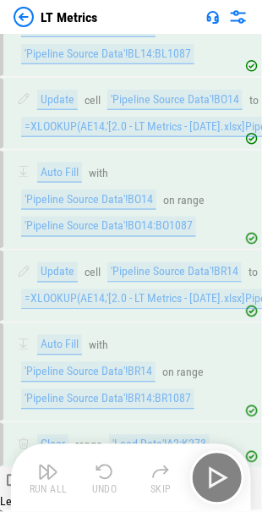
scroll to position [2325, 0]
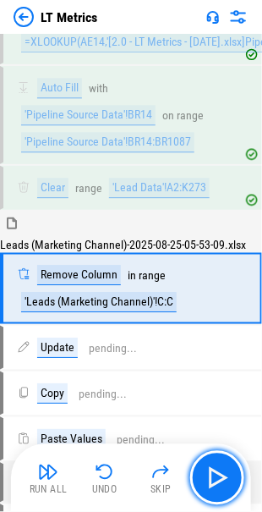
click at [222, 468] on img "button" at bounding box center [217, 477] width 27 height 27
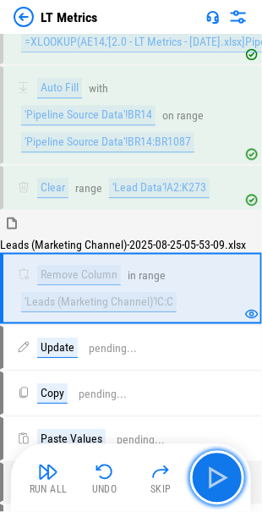
click at [222, 468] on img "button" at bounding box center [217, 477] width 27 height 27
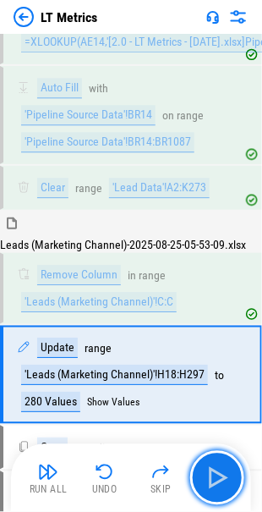
click at [222, 468] on img "button" at bounding box center [217, 477] width 27 height 27
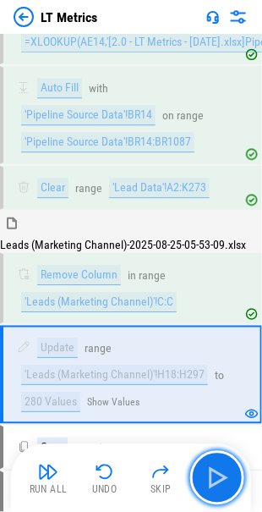
click at [222, 468] on img "button" at bounding box center [217, 477] width 27 height 27
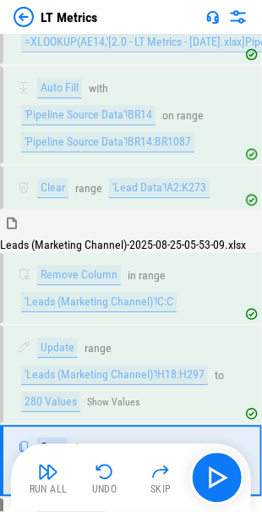
scroll to position [2496, 0]
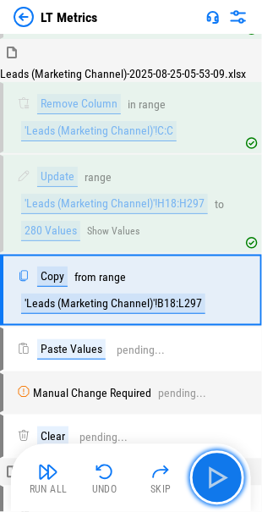
click at [222, 468] on img "button" at bounding box center [217, 477] width 27 height 27
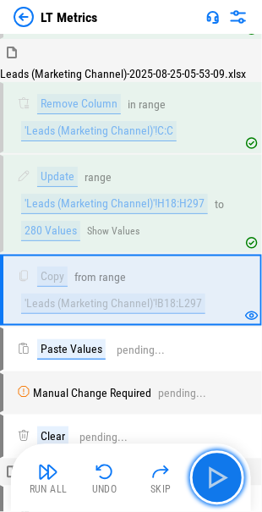
click at [222, 468] on img "button" at bounding box center [217, 477] width 27 height 27
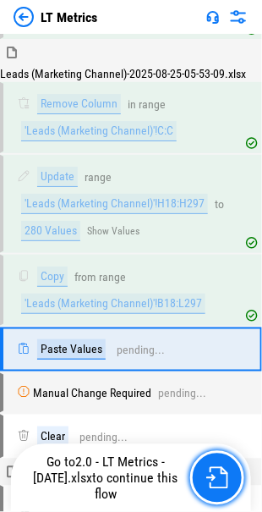
click at [222, 468] on img "button" at bounding box center [217, 478] width 22 height 22
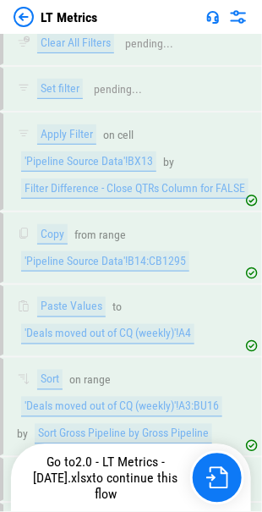
scroll to position [4909, 0]
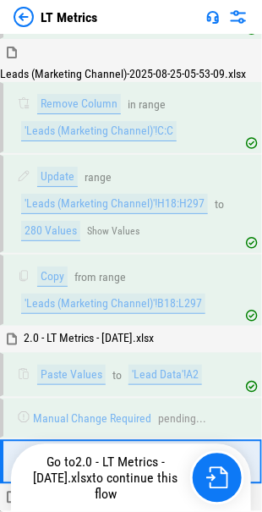
scroll to position [2665, 0]
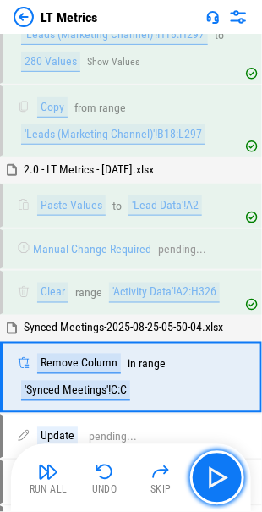
click at [222, 468] on img "button" at bounding box center [217, 477] width 27 height 27
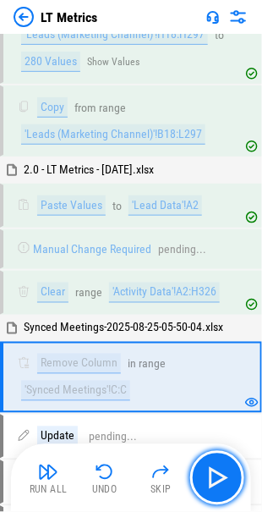
click at [222, 468] on img "button" at bounding box center [217, 477] width 27 height 27
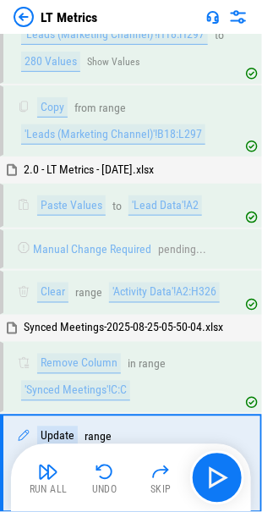
scroll to position [2833, 0]
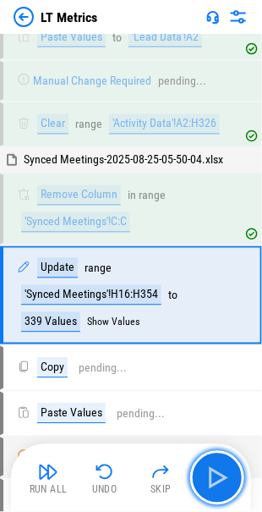
click at [222, 468] on img "button" at bounding box center [217, 477] width 27 height 27
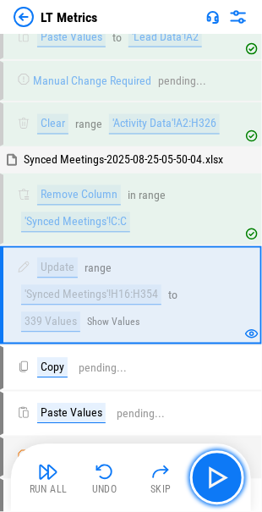
click at [222, 468] on img "button" at bounding box center [217, 477] width 27 height 27
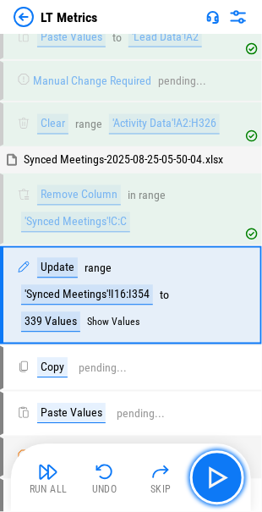
click at [222, 468] on img "button" at bounding box center [217, 477] width 27 height 27
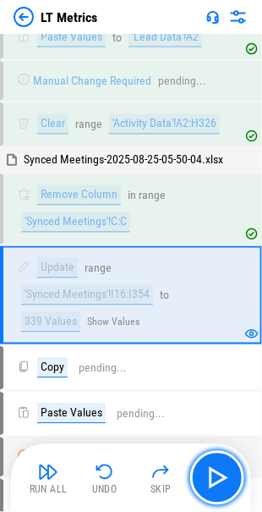
click at [222, 468] on img "button" at bounding box center [217, 477] width 27 height 27
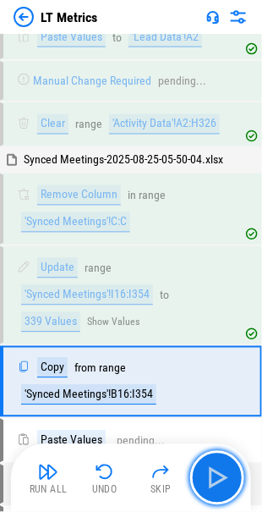
click at [222, 468] on img "button" at bounding box center [217, 477] width 27 height 27
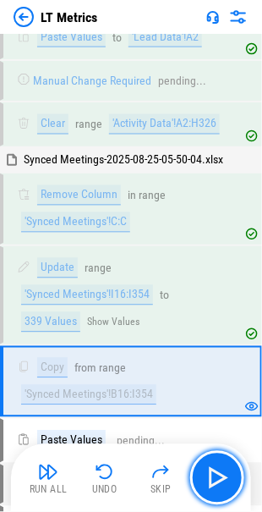
click at [222, 468] on img "button" at bounding box center [217, 477] width 27 height 27
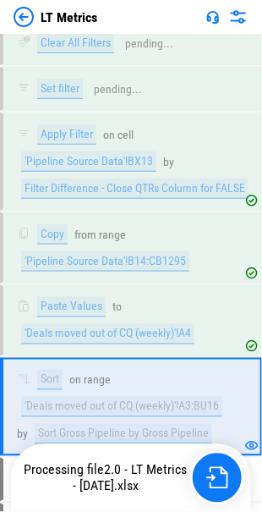
scroll to position [4909, 0]
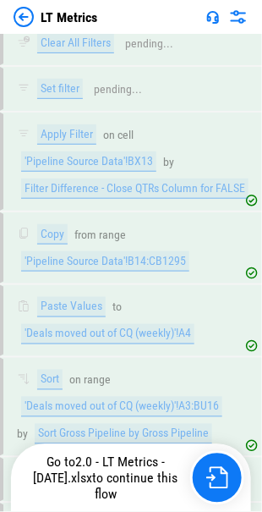
scroll to position [4909, 0]
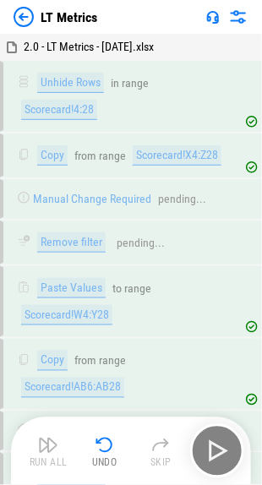
click at [28, 19] on img at bounding box center [24, 17] width 20 height 20
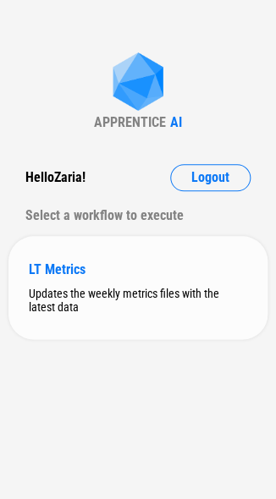
click at [58, 267] on div "LT Metrics" at bounding box center [138, 269] width 218 height 16
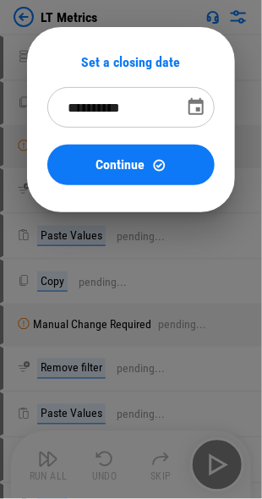
click at [200, 108] on icon "Choose date, selected date is Sep 30, 2025" at bounding box center [196, 106] width 15 height 17
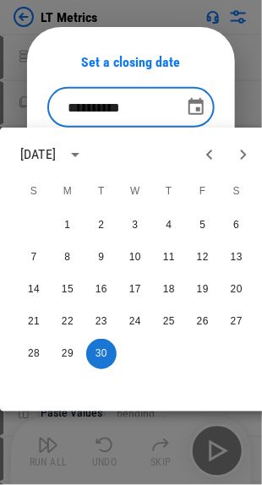
click at [206, 160] on icon "Previous month" at bounding box center [210, 155] width 20 height 20
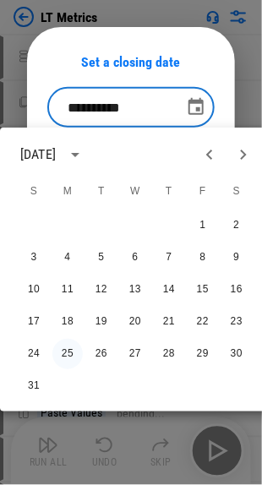
click at [69, 351] on button "25" at bounding box center [67, 354] width 30 height 30
type input "**********"
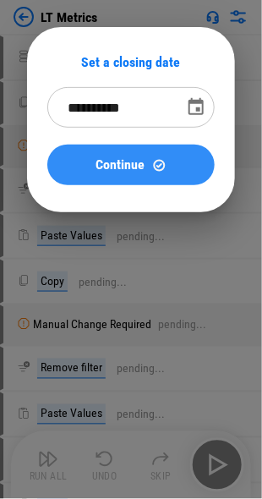
click at [126, 170] on span "Continue" at bounding box center [120, 165] width 49 height 14
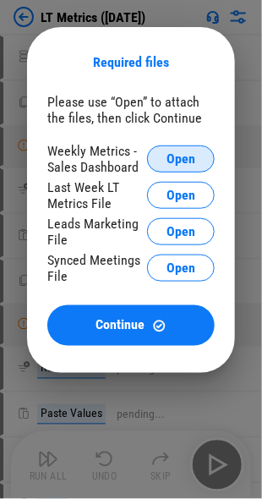
click at [170, 163] on span "Open" at bounding box center [181, 159] width 29 height 14
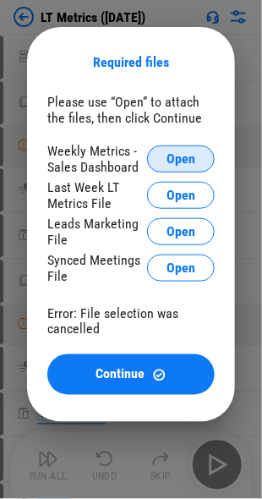
click at [156, 154] on button "Open" at bounding box center [181, 158] width 68 height 27
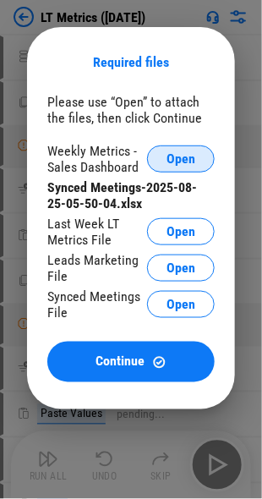
click at [185, 157] on span "Open" at bounding box center [181, 159] width 29 height 14
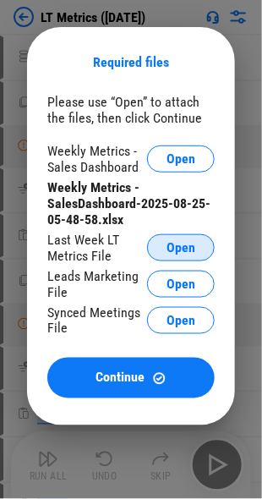
click at [184, 251] on span "Open" at bounding box center [181, 248] width 29 height 14
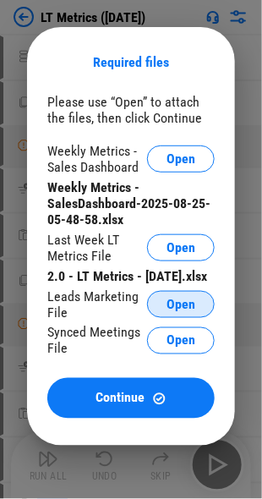
click at [167, 311] on span "Open" at bounding box center [181, 305] width 29 height 14
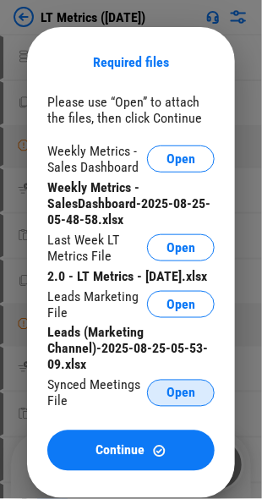
click at [157, 407] on button "Open" at bounding box center [181, 393] width 68 height 27
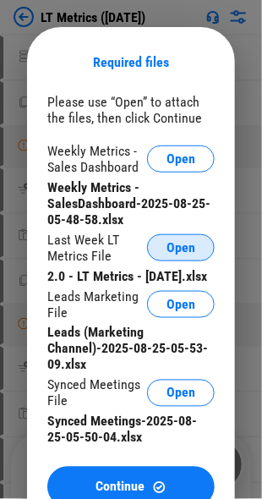
scroll to position [169, 0]
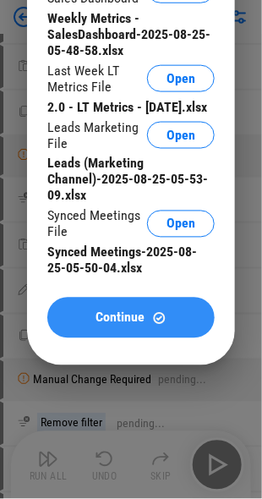
click at [173, 326] on div "Continue" at bounding box center [131, 318] width 127 height 14
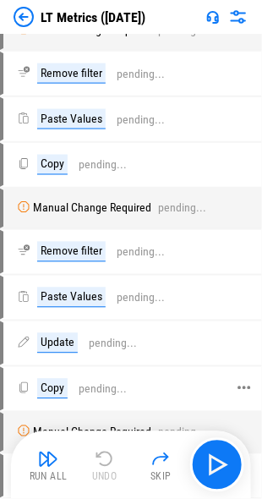
scroll to position [0, 0]
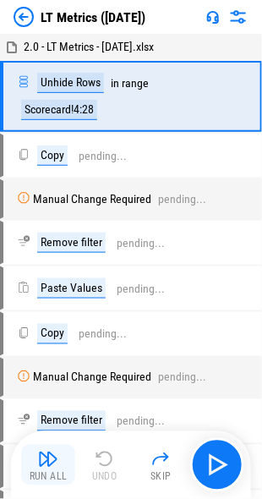
click at [38, 463] on img "button" at bounding box center [48, 459] width 20 height 20
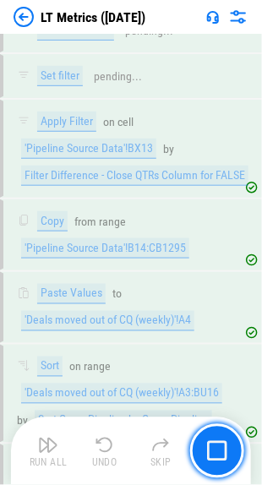
scroll to position [4935, 0]
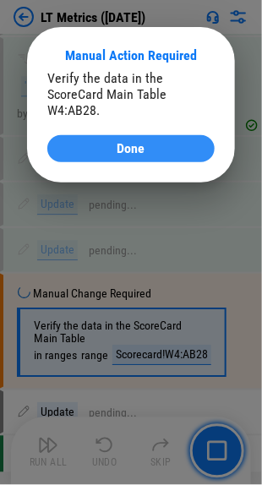
click at [186, 140] on button "Done" at bounding box center [130, 148] width 167 height 27
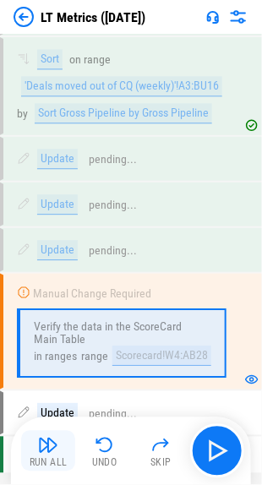
click at [38, 463] on div "Run All" at bounding box center [49, 463] width 38 height 10
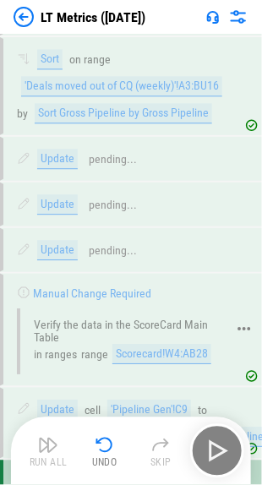
scroll to position [4959, 0]
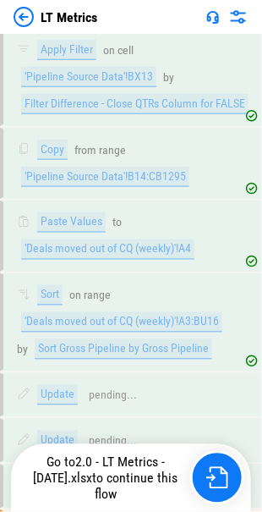
scroll to position [4909, 0]
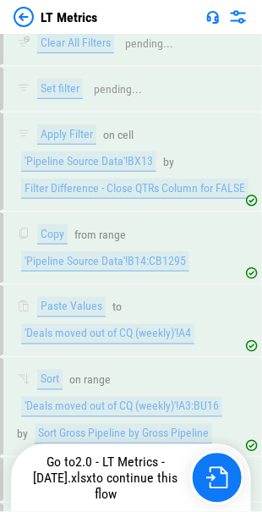
scroll to position [4909, 0]
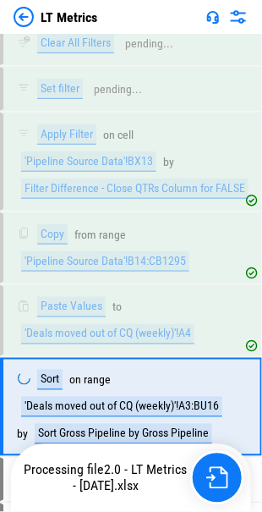
scroll to position [4909, 0]
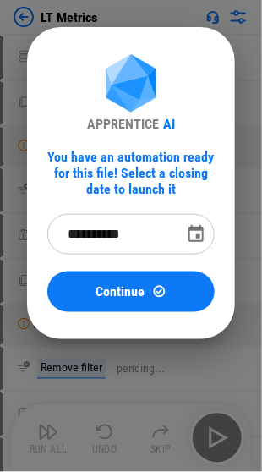
click at [194, 230] on icon "Choose date, selected date is Sep 30, 2025" at bounding box center [196, 233] width 15 height 17
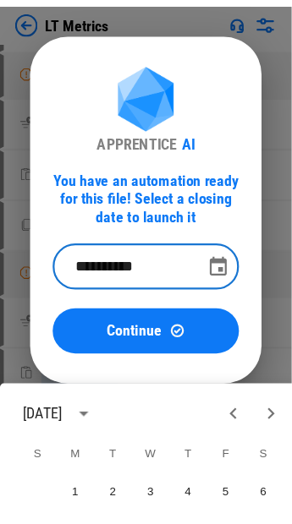
scroll to position [169, 0]
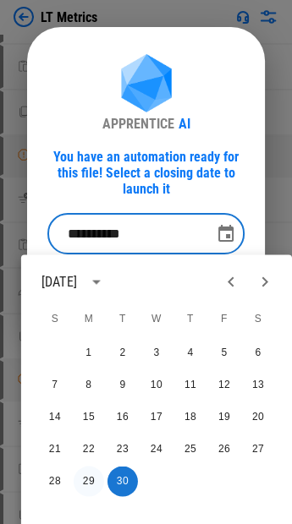
click at [82, 471] on button "29" at bounding box center [89, 481] width 30 height 30
type input "**********"
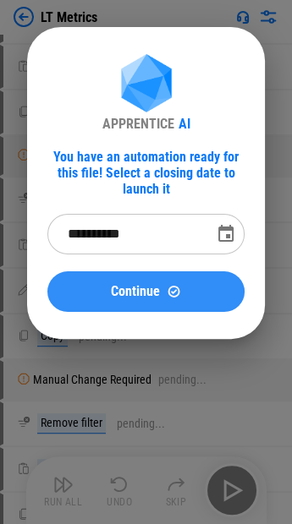
click at [144, 297] on span "Continue" at bounding box center [135, 292] width 49 height 14
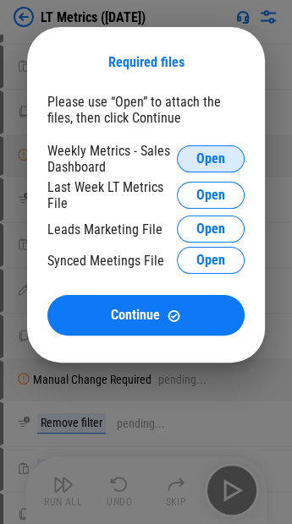
click at [202, 156] on span "Open" at bounding box center [210, 159] width 29 height 14
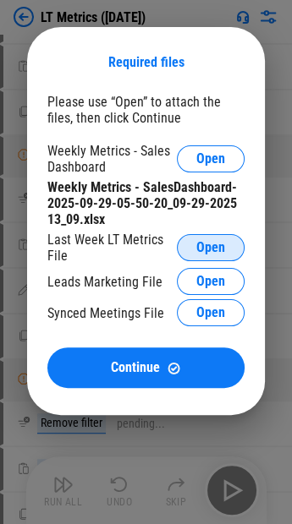
click at [204, 249] on span "Open" at bounding box center [210, 248] width 29 height 14
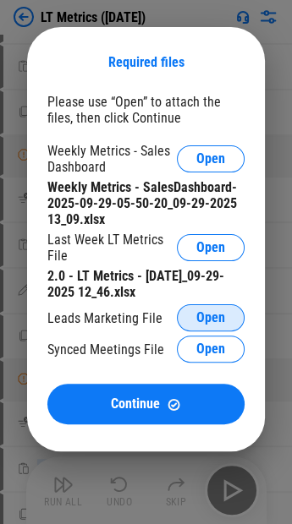
click at [203, 321] on span "Open" at bounding box center [210, 318] width 29 height 14
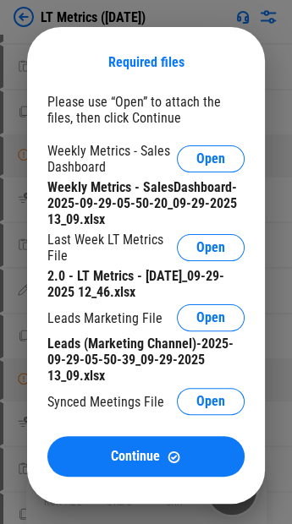
scroll to position [263, 0]
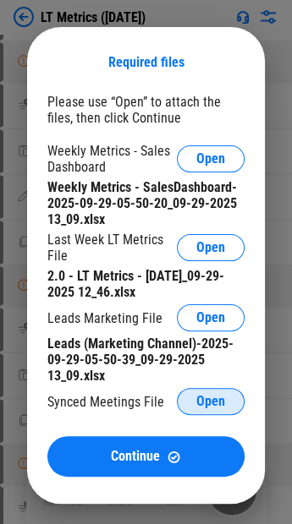
click at [206, 408] on span "Open" at bounding box center [210, 402] width 29 height 14
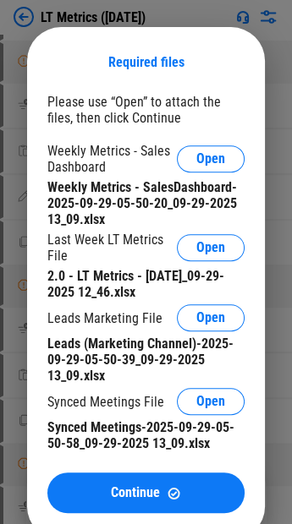
scroll to position [451, 0]
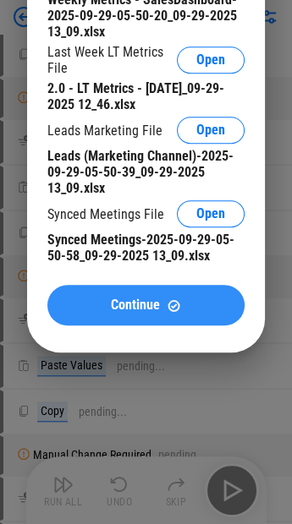
click at [171, 304] on button "Continue" at bounding box center [145, 305] width 197 height 41
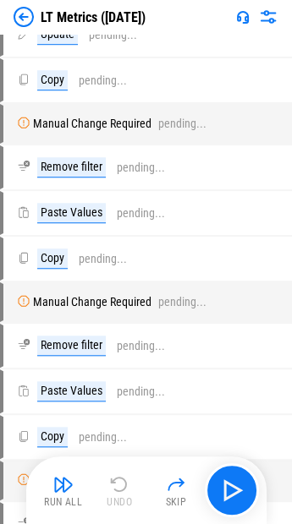
scroll to position [0, 0]
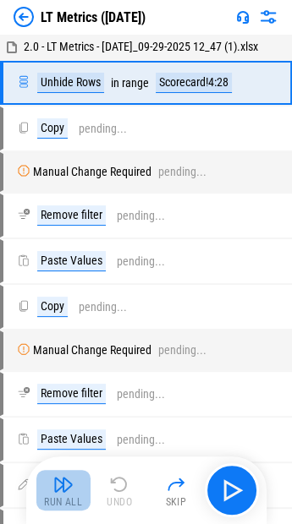
click at [61, 471] on img "button" at bounding box center [63, 484] width 20 height 20
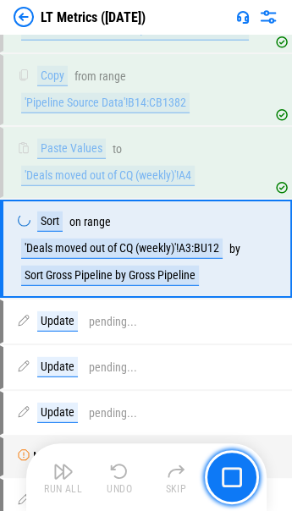
scroll to position [4701, 0]
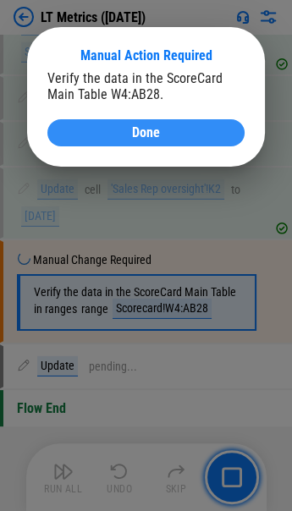
click at [199, 123] on button "Done" at bounding box center [145, 132] width 197 height 27
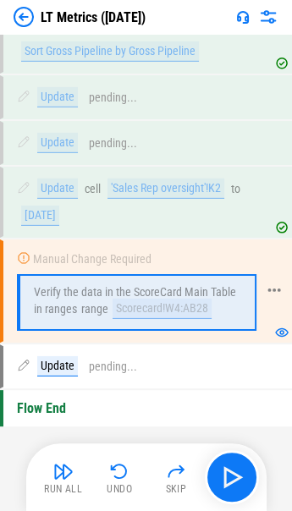
scroll to position [4764, 0]
click at [53, 471] on img "button" at bounding box center [63, 471] width 20 height 20
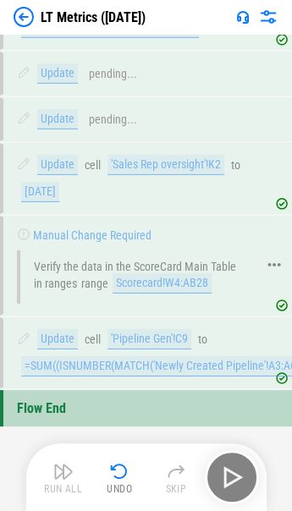
scroll to position [4789, 0]
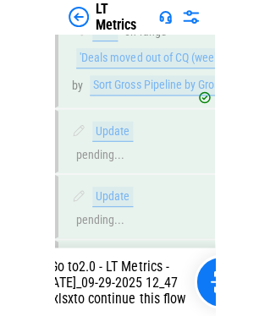
scroll to position [5132, 0]
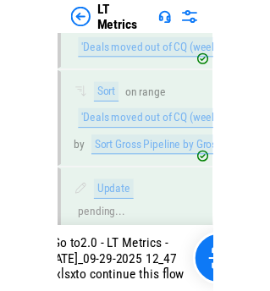
scroll to position [5069, 0]
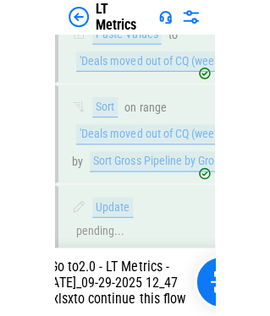
scroll to position [5057, 0]
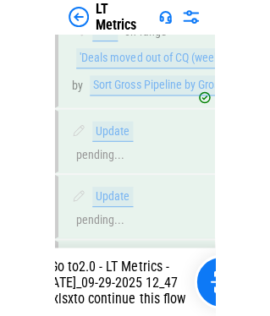
scroll to position [5132, 0]
